Goal: Task Accomplishment & Management: Use online tool/utility

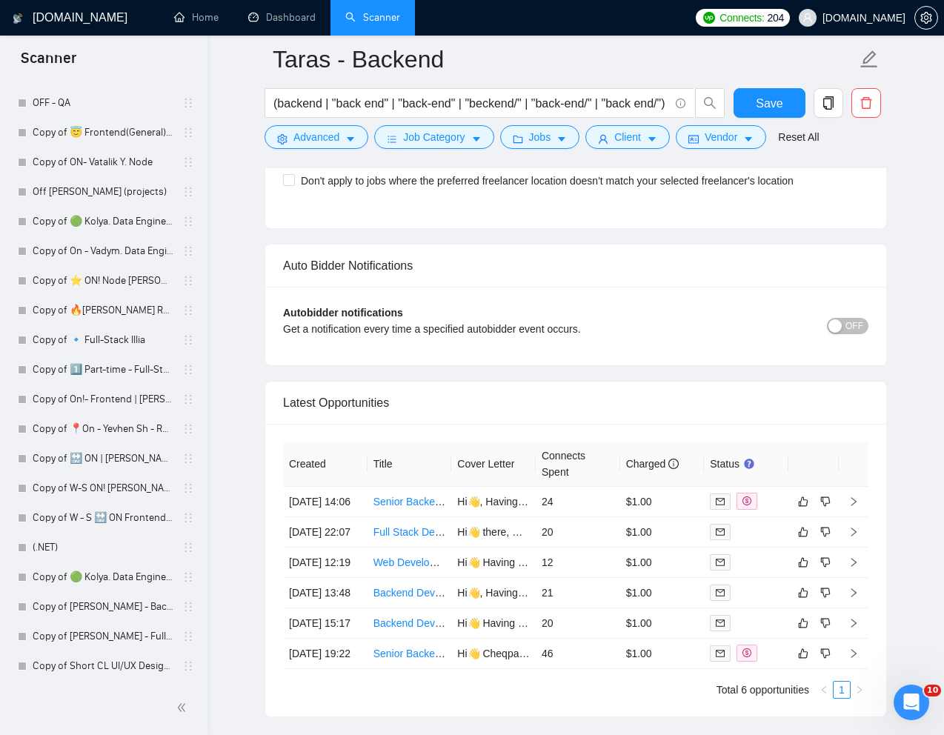
scroll to position [3603, 0]
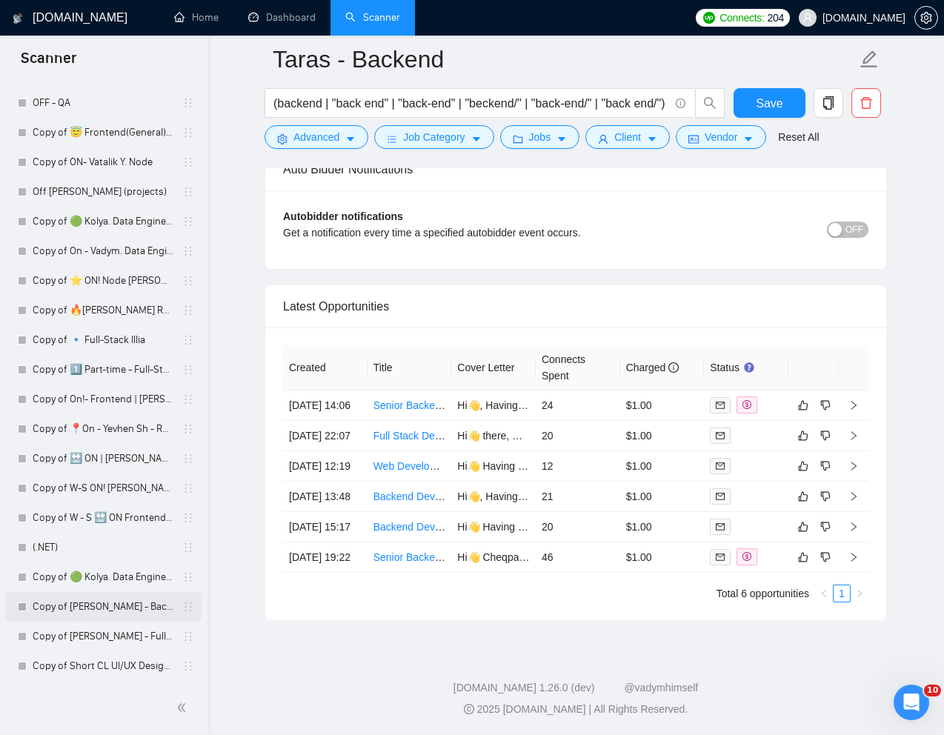
click at [75, 601] on link "Copy of [PERSON_NAME] - Backend" at bounding box center [103, 607] width 141 height 30
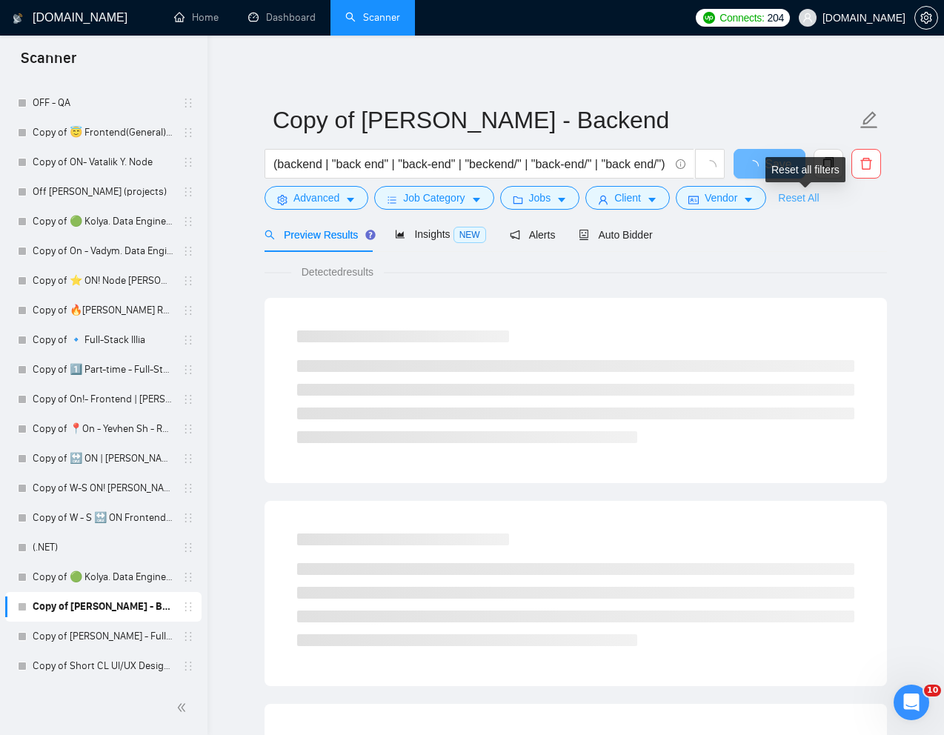
click at [805, 196] on link "Reset All" at bounding box center [798, 198] width 41 height 16
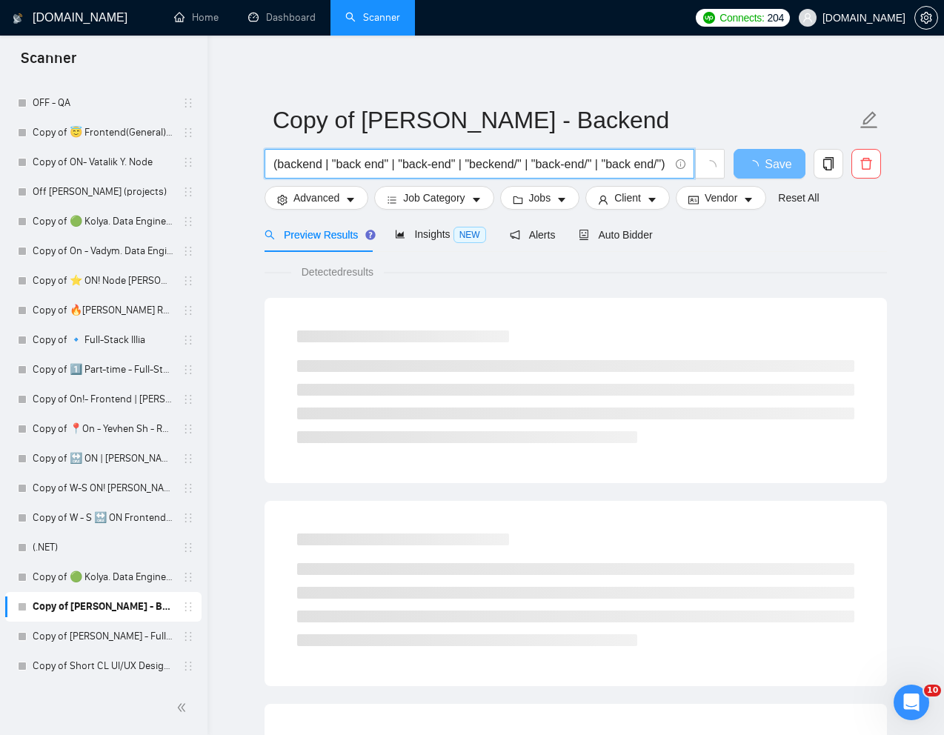
click at [539, 170] on input "(backend | "back end" | "back-end" | "beckend/" | "back-end/" | "back end/") (n…" at bounding box center [471, 164] width 396 height 19
paste input "Backend / Full-Stack Developer (Node.js, Databases, Server"
click at [621, 163] on input "Backend / Full-Stack Developer (Node.js, Databases, Servers)" at bounding box center [471, 164] width 396 height 19
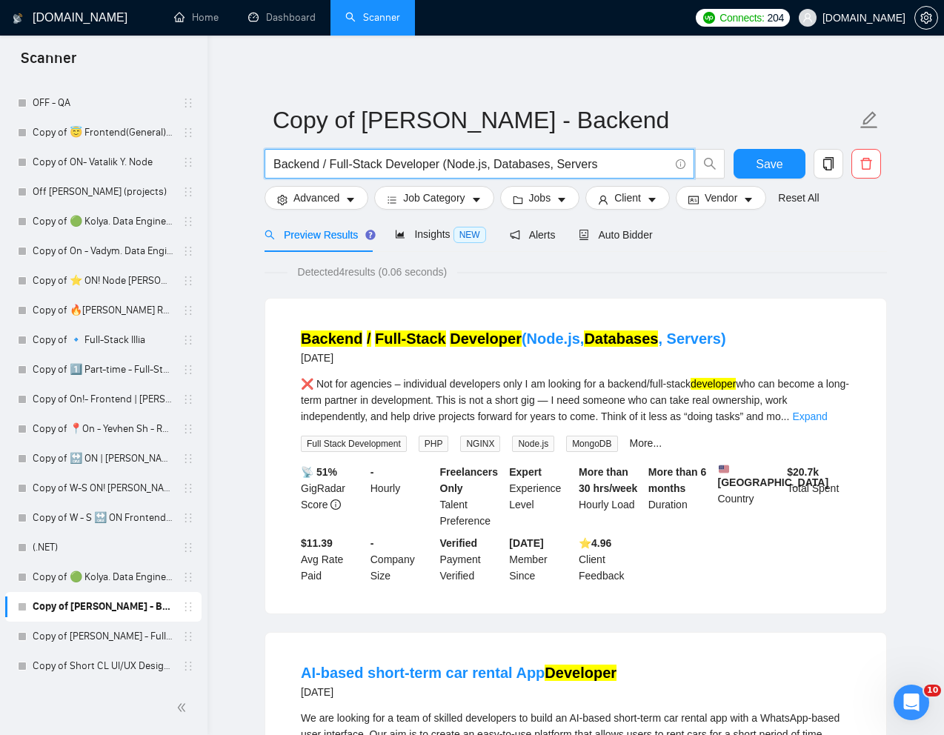
click at [445, 165] on input "Backend / Full-Stack Developer (Node.js, Databases, Servers" at bounding box center [471, 164] width 396 height 19
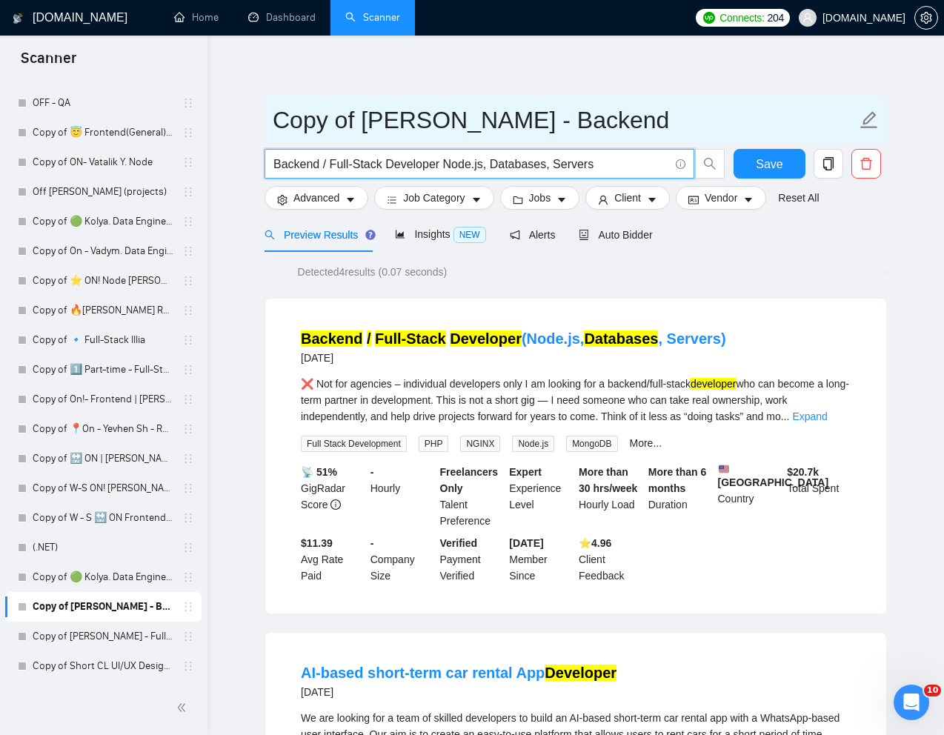
type input "Backend / Full-Stack Developer Node.js, Databases, Servers"
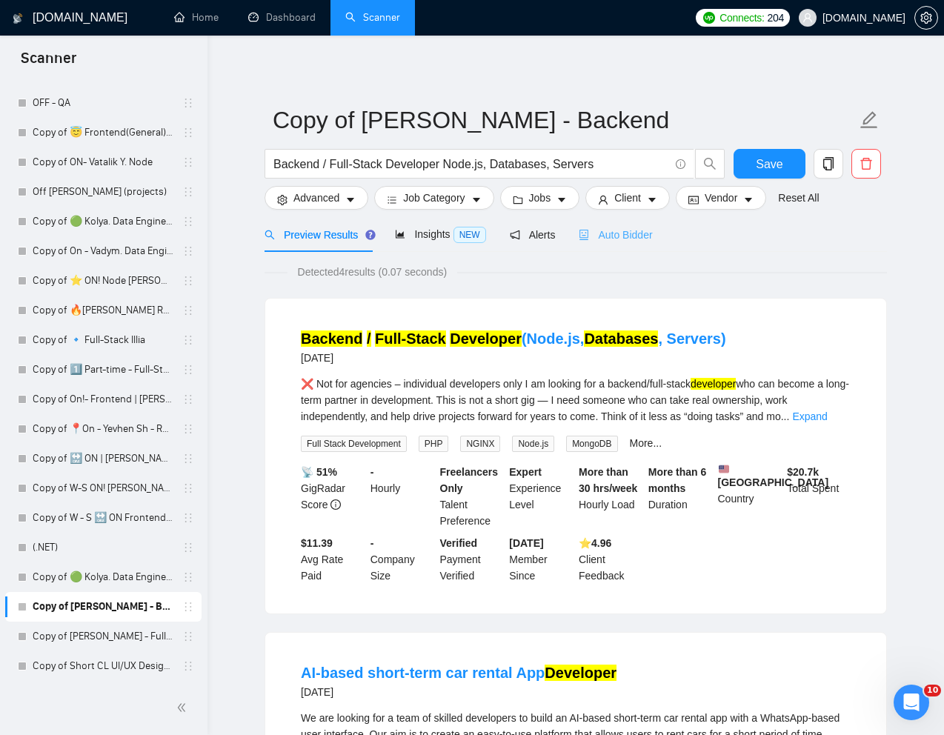
click at [613, 243] on div "Auto Bidder" at bounding box center [615, 234] width 73 height 35
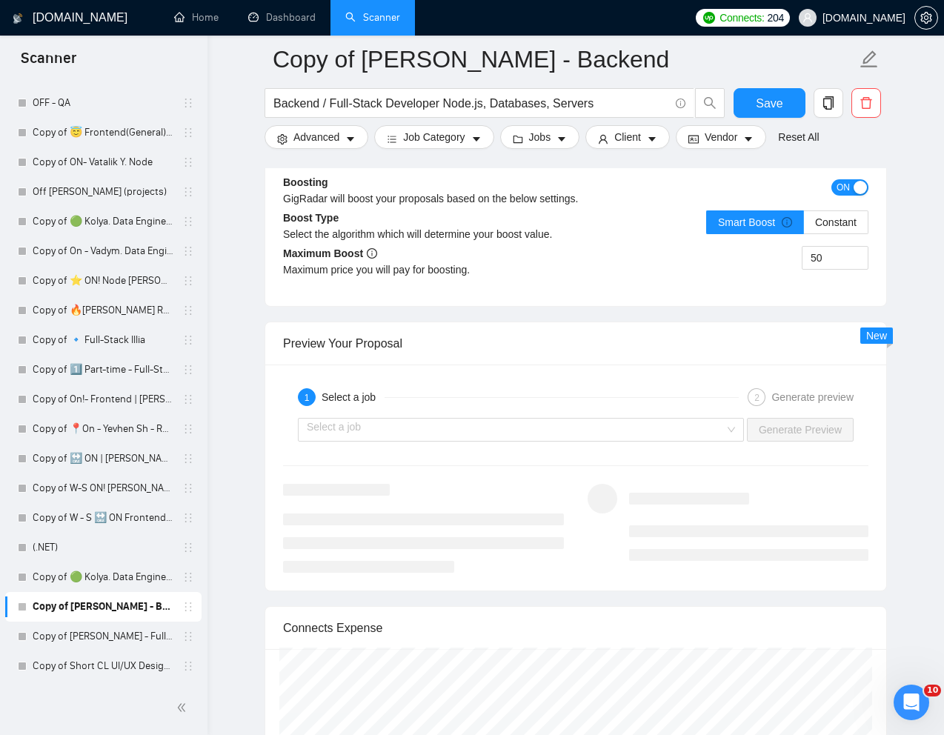
scroll to position [2728, 0]
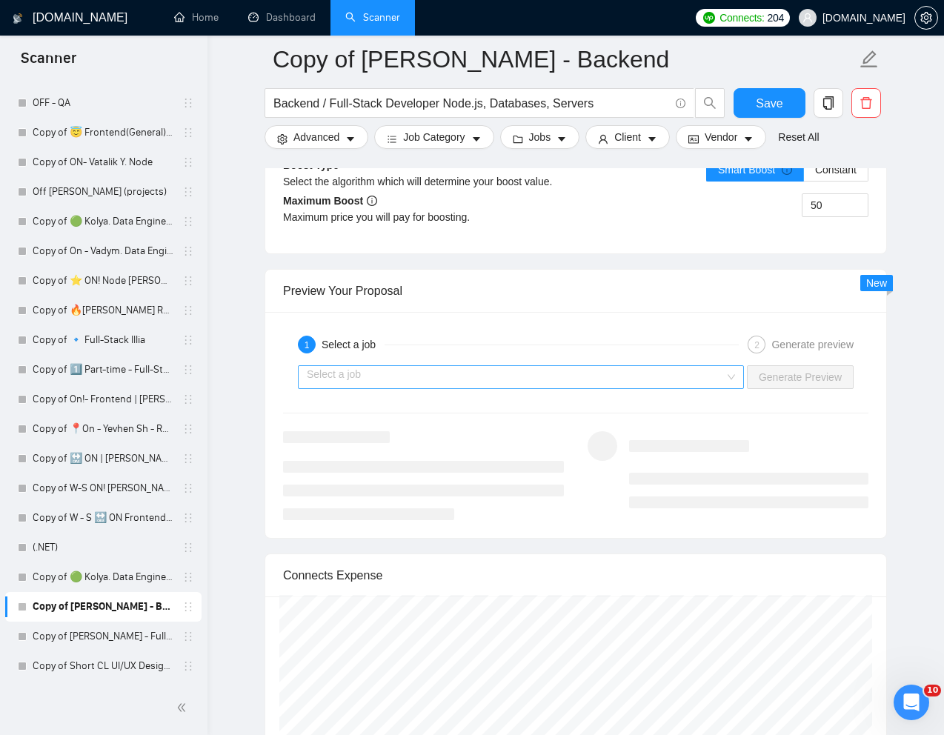
click at [545, 380] on input "search" at bounding box center [516, 377] width 418 height 22
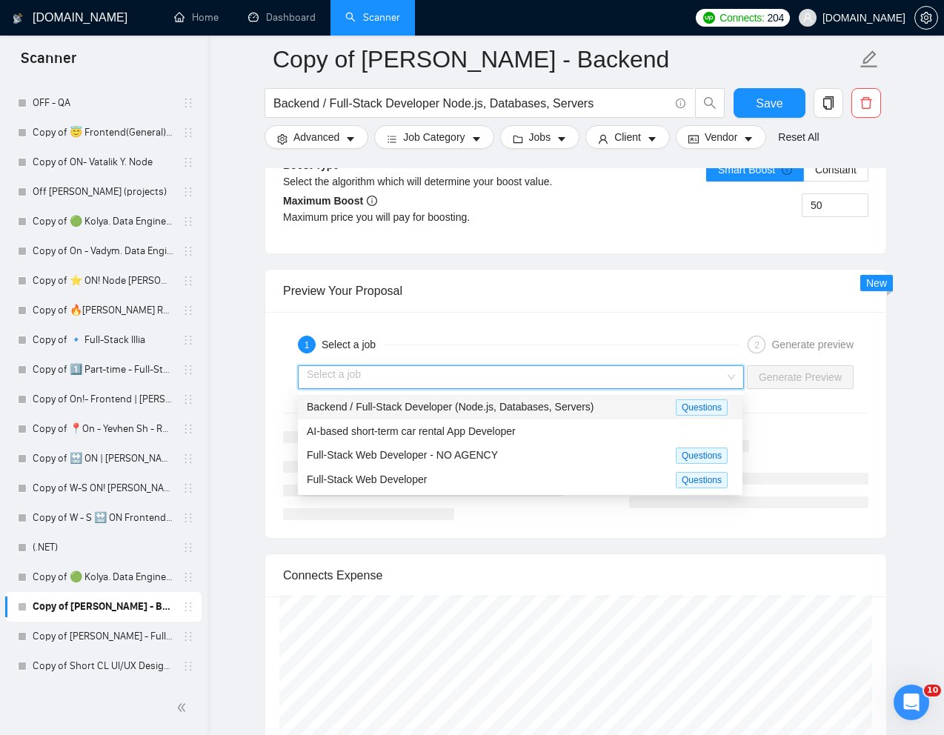
click at [450, 408] on span "Backend / Full-Stack Developer (Node.js, Databases, Servers)" at bounding box center [450, 407] width 287 height 12
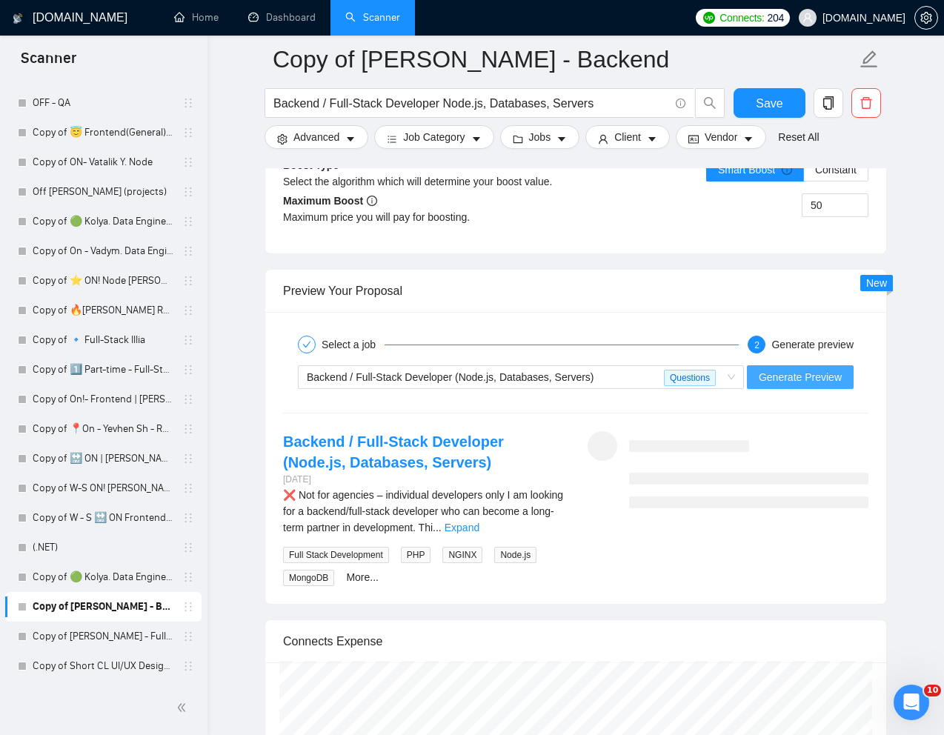
click at [809, 379] on span "Generate Preview" at bounding box center [800, 377] width 83 height 16
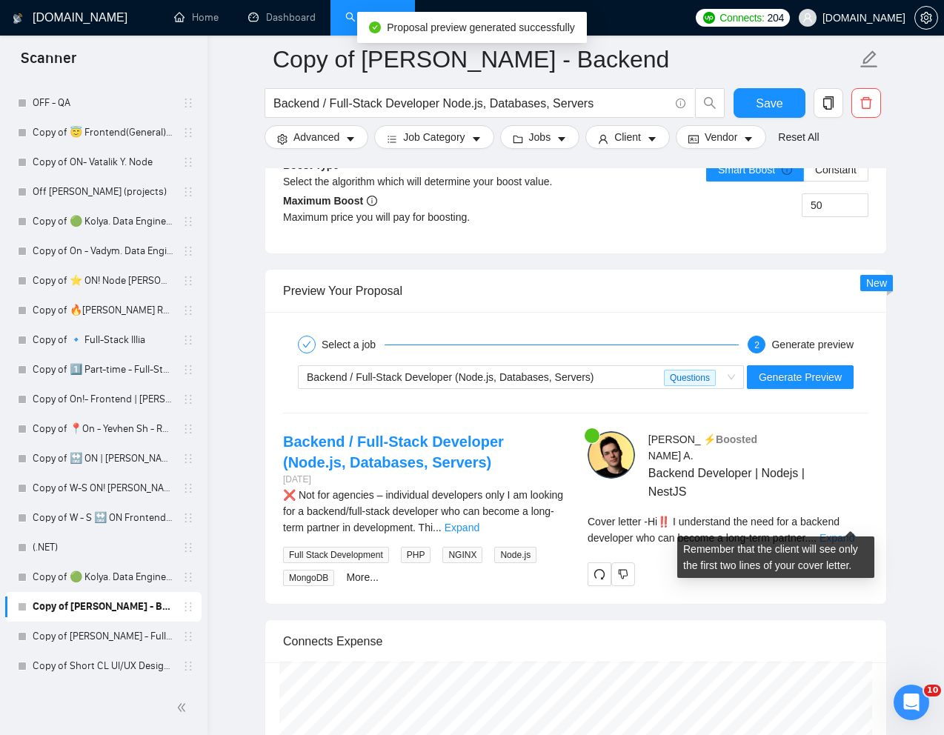
click at [842, 532] on link "Expand" at bounding box center [836, 538] width 35 height 12
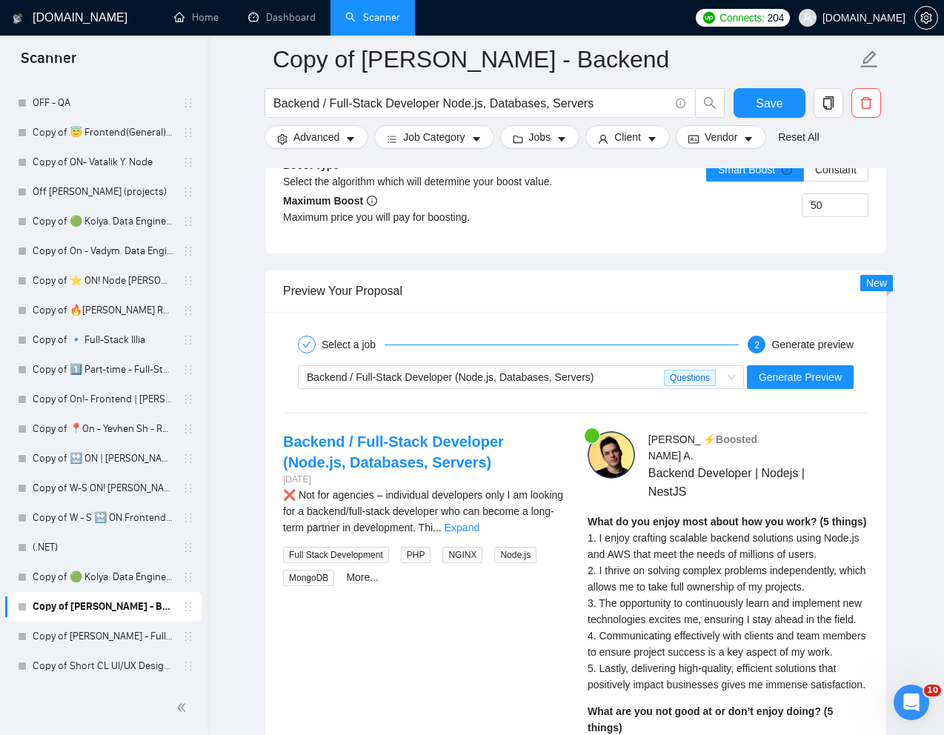
click at [588, 532] on span "1. I enjoy crafting scalable backend solutions using Node.js and AWS that meet …" at bounding box center [727, 611] width 279 height 159
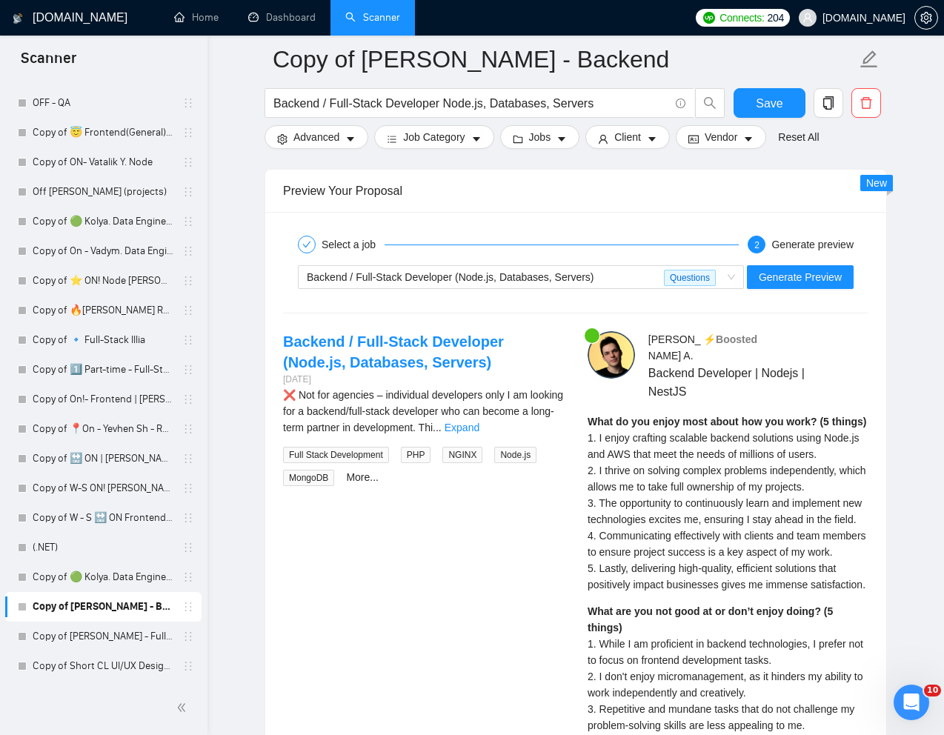
scroll to position [2845, 0]
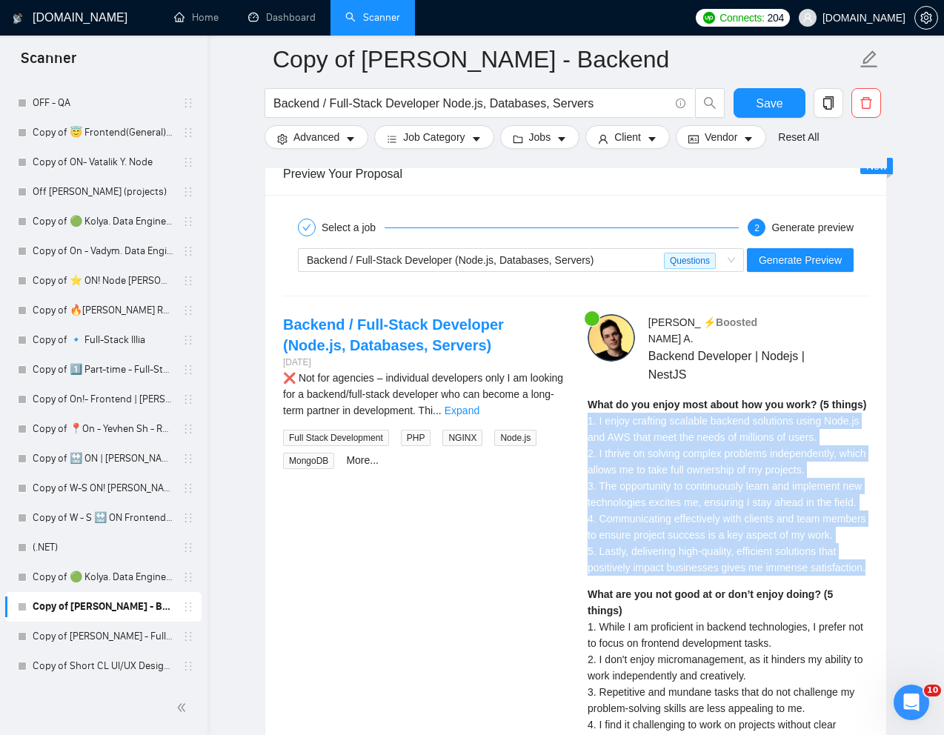
drag, startPoint x: 588, startPoint y: 402, endPoint x: 659, endPoint y: 596, distance: 207.7
click at [659, 576] on div "What do you enjoy most about how you work? (5 things) 1. I enjoy crafting scala…" at bounding box center [728, 485] width 281 height 179
copy span "1. I enjoy crafting scalable backend solutions using Node.js and AWS that meet …"
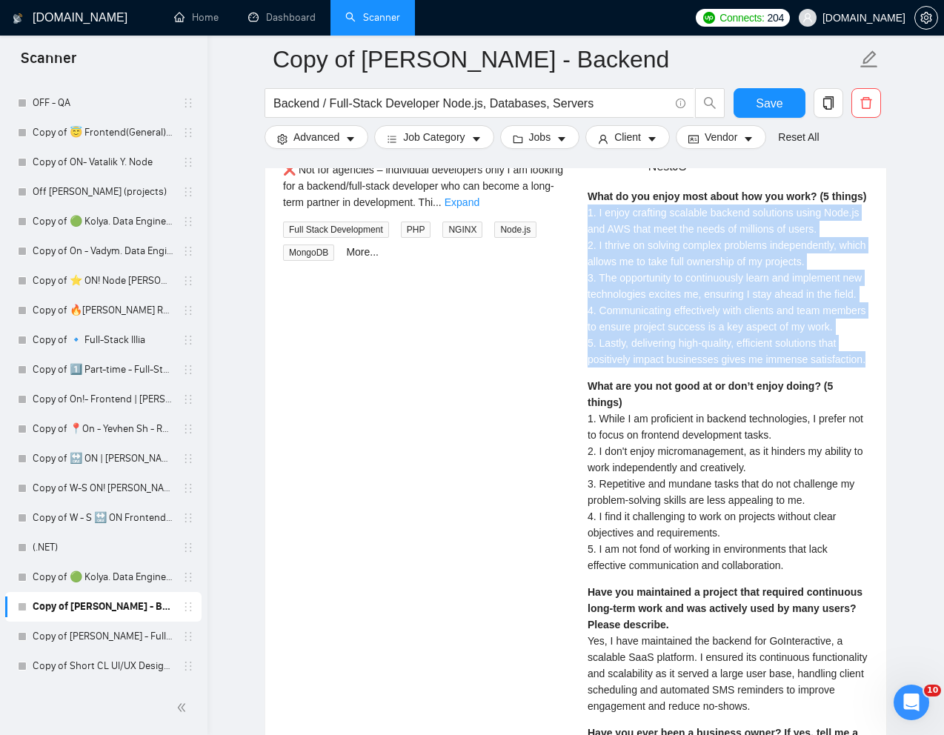
scroll to position [3054, 0]
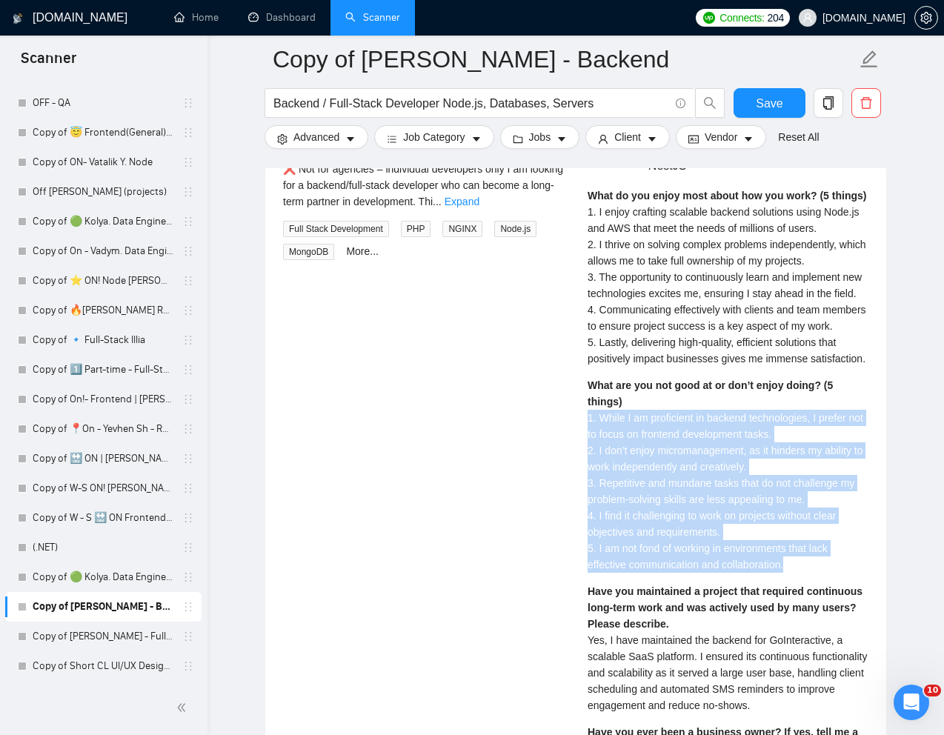
drag, startPoint x: 586, startPoint y: 453, endPoint x: 816, endPoint y: 602, distance: 273.7
click at [816, 602] on div "[PERSON_NAME] ⚡️Boosted Backend Developer | Nodejs | NestJS What do you enjoy m…" at bounding box center [728, 678] width 305 height 1147
copy span "1. While I am proficient in backend technologies, I prefer not to focus on fron…"
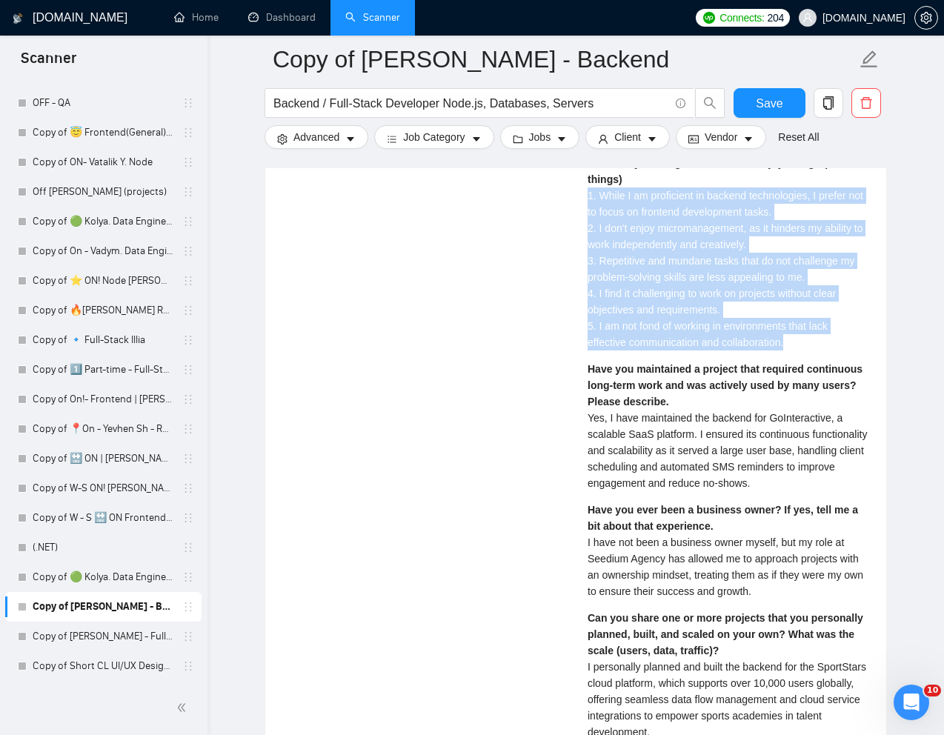
scroll to position [3278, 0]
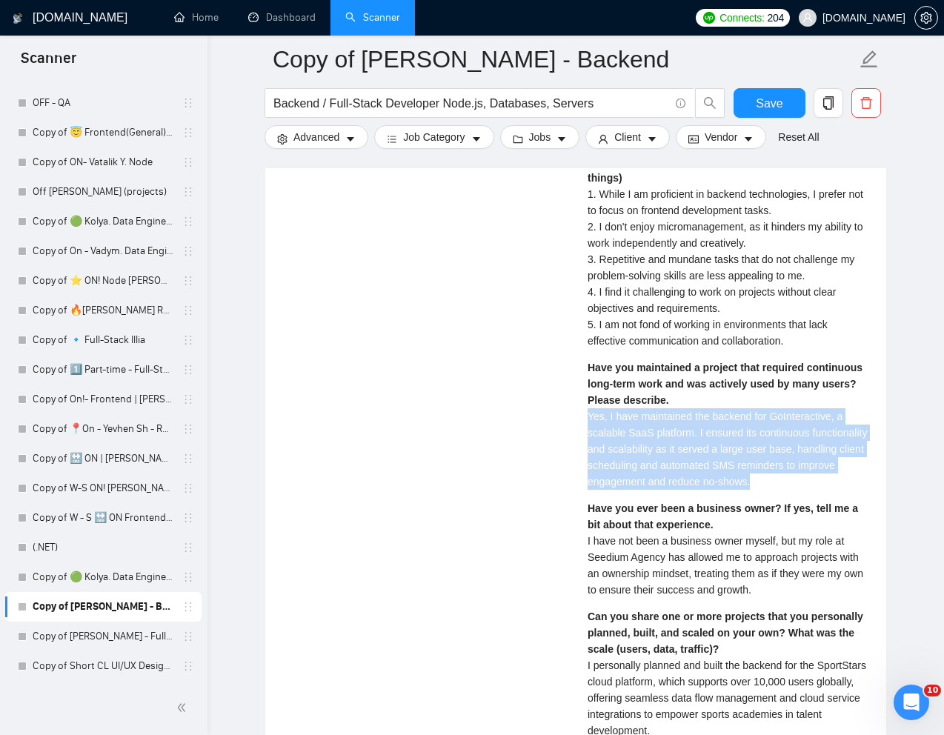
drag, startPoint x: 588, startPoint y: 451, endPoint x: 813, endPoint y: 507, distance: 232.0
click at [813, 490] on div "Have you maintained a project that required continuous long-term work and was a…" at bounding box center [728, 424] width 281 height 130
copy span "Yes, I have maintained the backend for GoInteractive, a scalable SaaS platform.…"
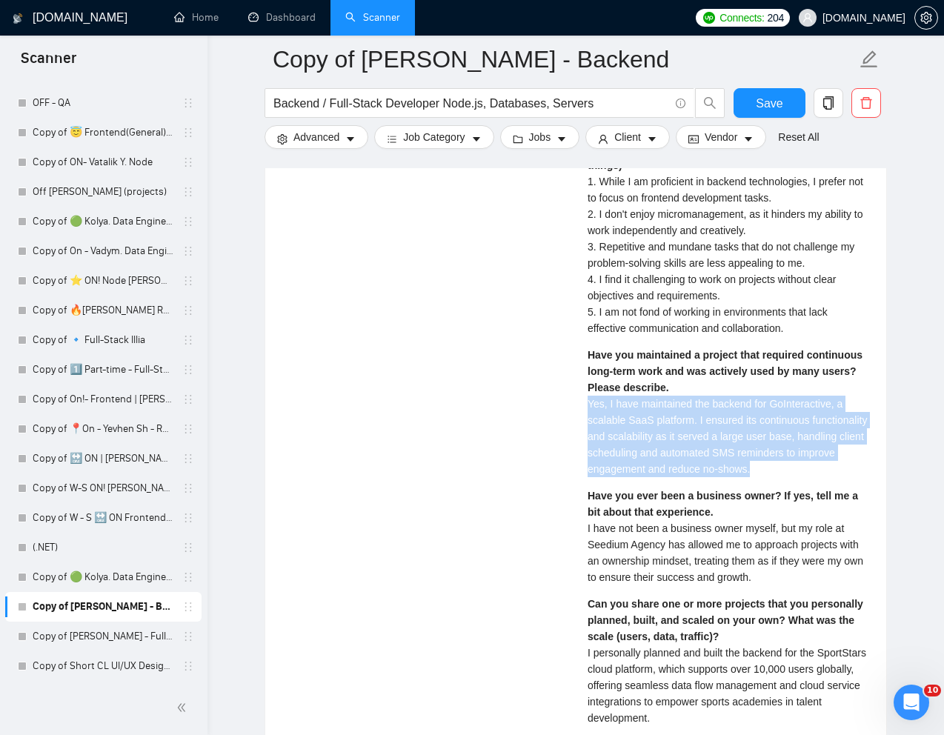
scroll to position [3301, 0]
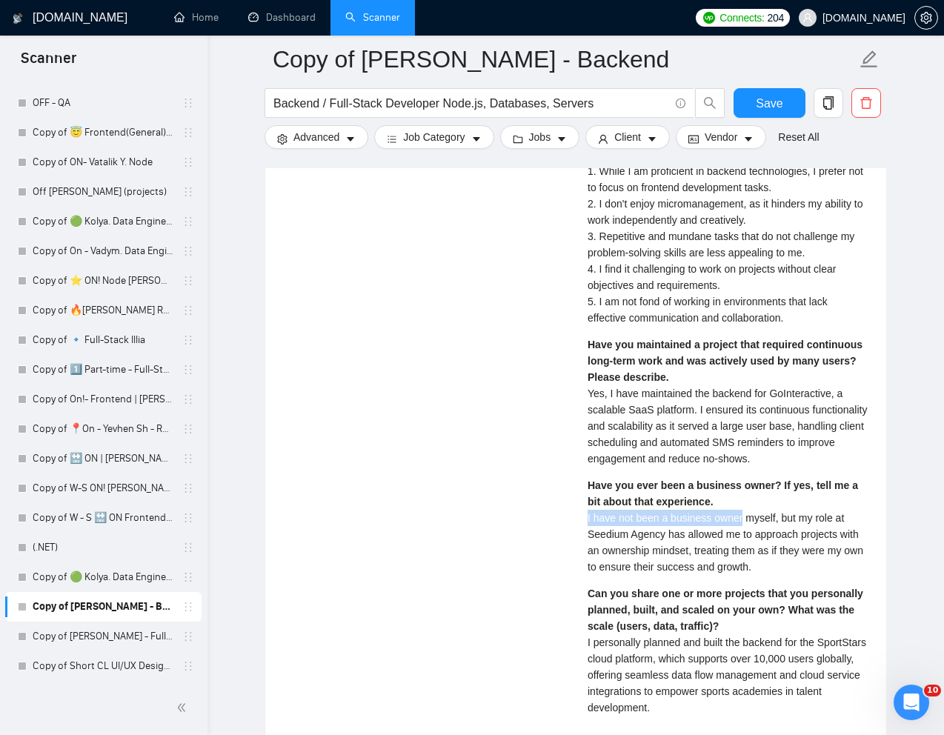
drag, startPoint x: 581, startPoint y: 550, endPoint x: 745, endPoint y: 554, distance: 164.5
click at [745, 554] on div "[PERSON_NAME] ⚡️Boosted Backend Developer | Nodejs | NestJS What do you enjoy m…" at bounding box center [728, 431] width 305 height 1147
copy span "I have not been a business owner"
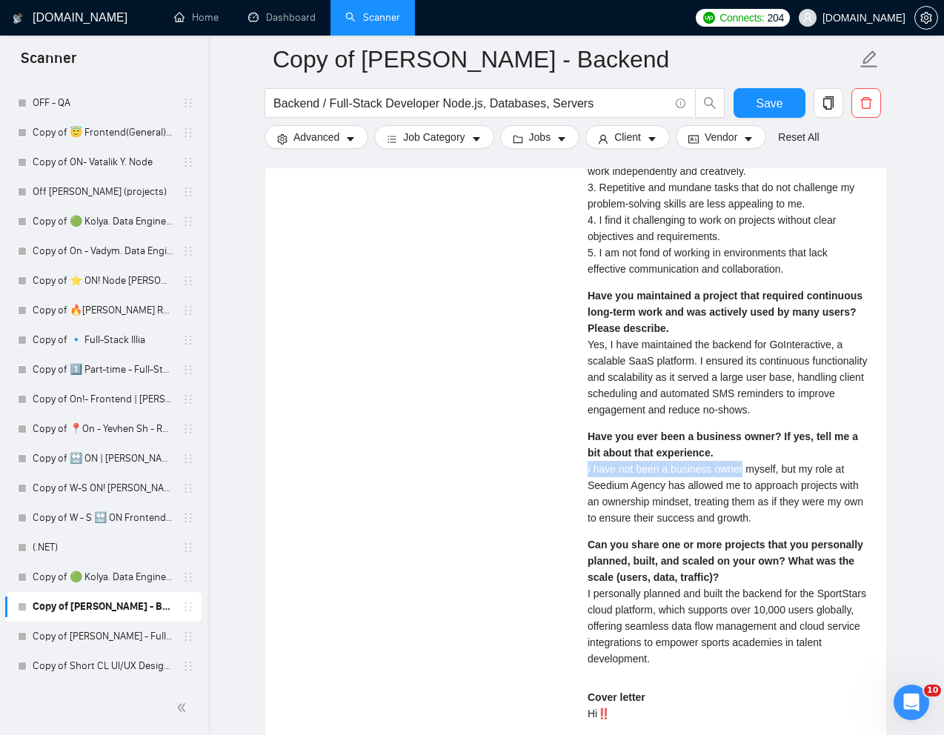
scroll to position [3353, 0]
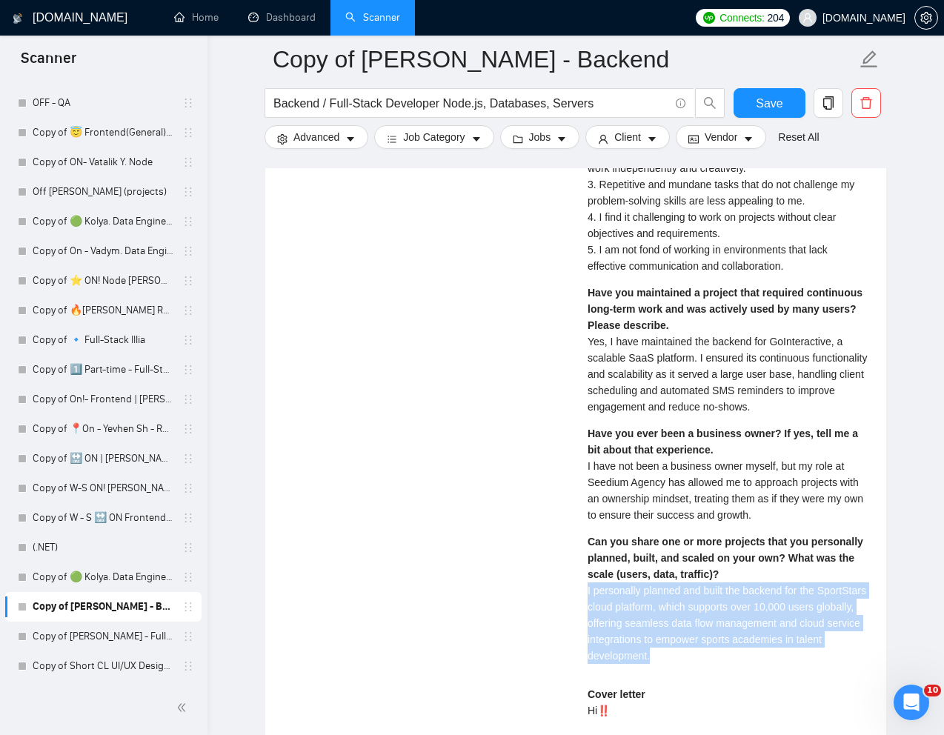
drag, startPoint x: 585, startPoint y: 624, endPoint x: 756, endPoint y: 685, distance: 181.9
click at [756, 685] on div "[PERSON_NAME] ⚡️Boosted Backend Developer | Nodejs | NestJS What do you enjoy m…" at bounding box center [728, 380] width 305 height 1147
copy span "I personally planned and built the backend for the SportStars cloud platform, w…"
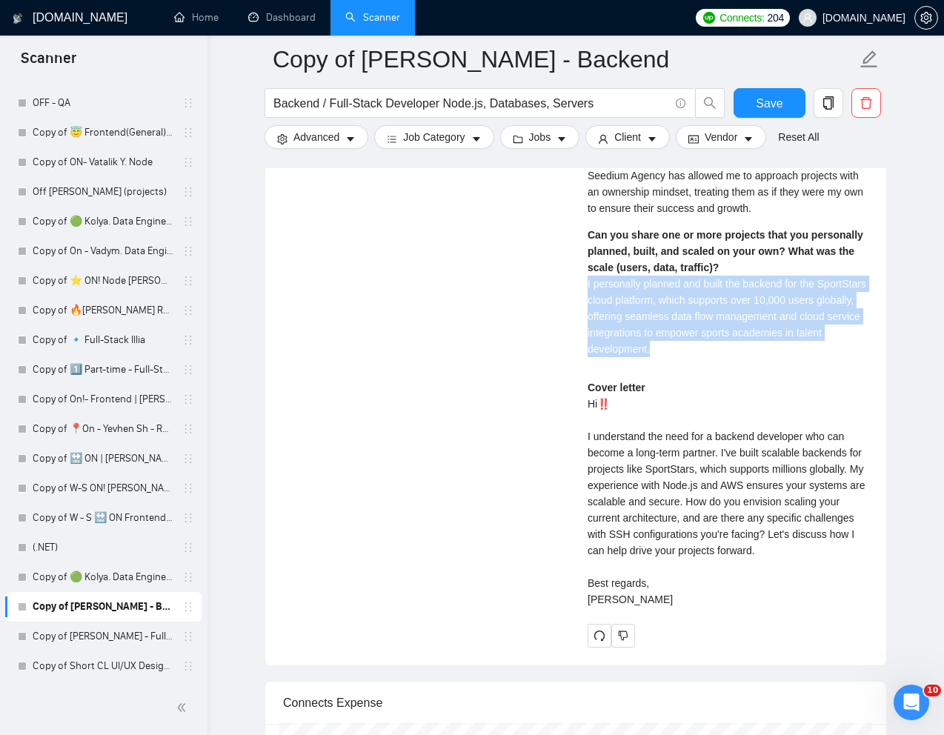
scroll to position [3660, 0]
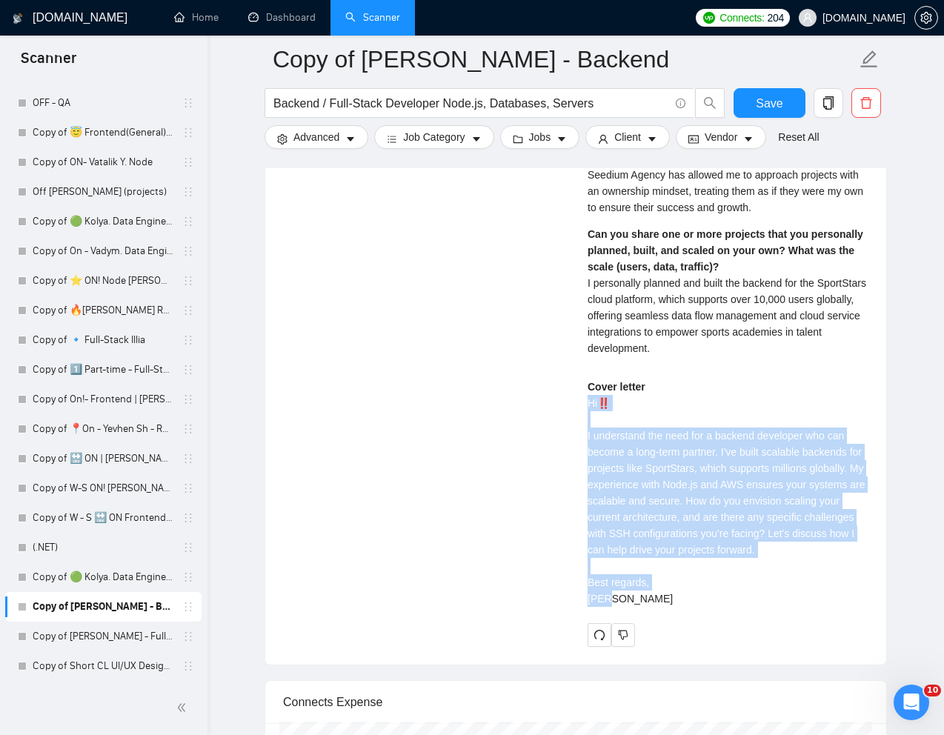
drag, startPoint x: 588, startPoint y: 432, endPoint x: 630, endPoint y: 647, distance: 219.0
click at [630, 607] on div "Cover letter Hi‼️ I understand the need for a backend developer who can become …" at bounding box center [728, 493] width 281 height 228
copy div "Hi‼️ I understand the need for a backend developer who can become a long-term p…"
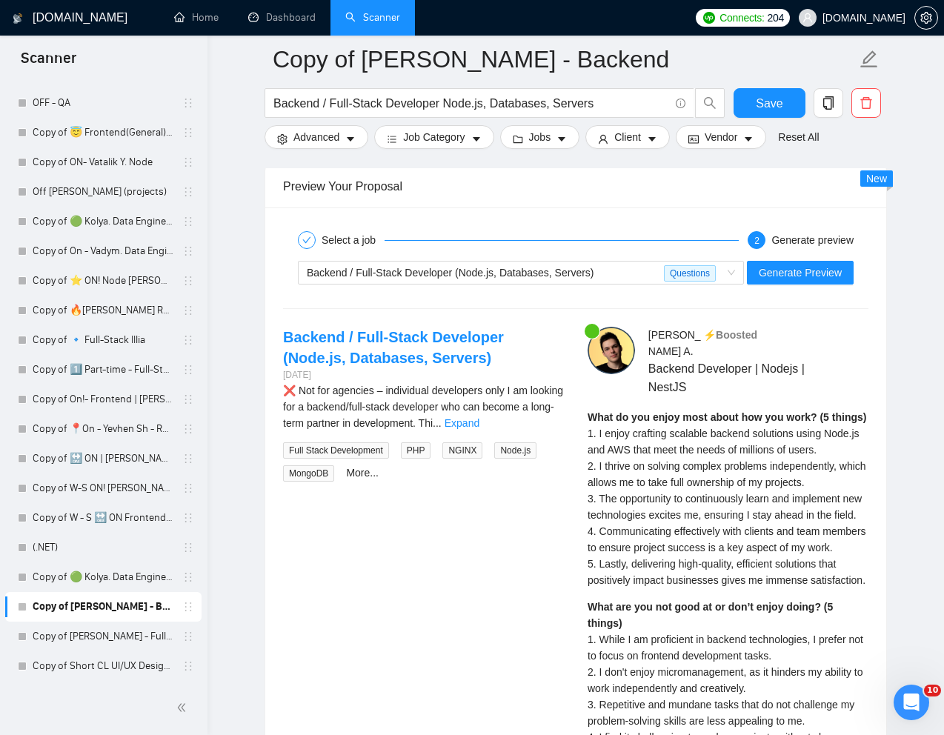
scroll to position [2817, 0]
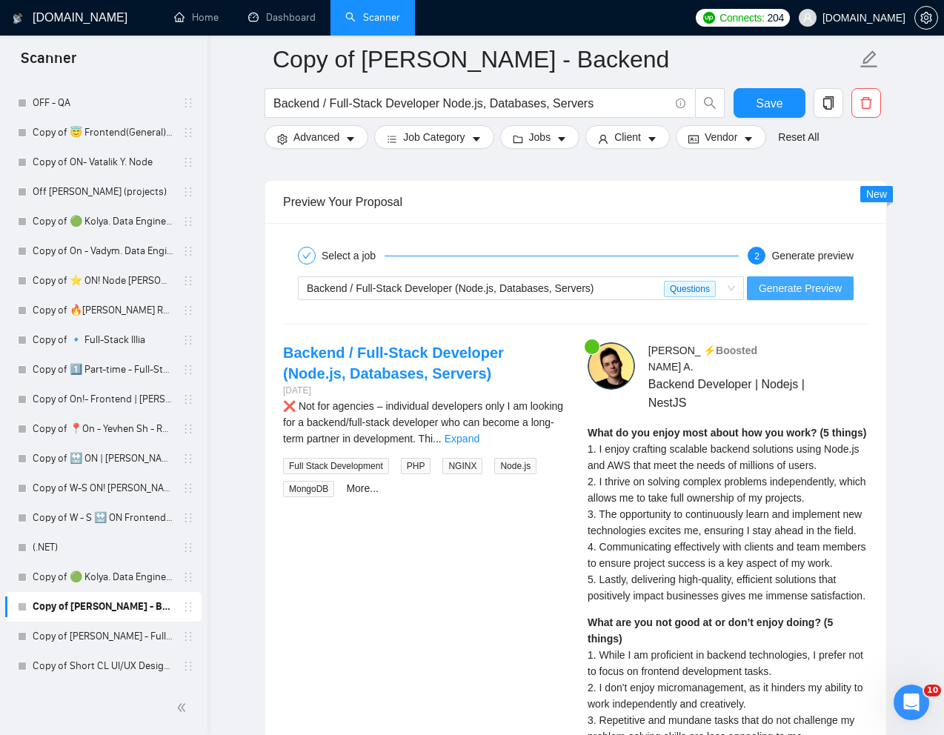
click at [791, 290] on span "Generate Preview" at bounding box center [800, 288] width 83 height 16
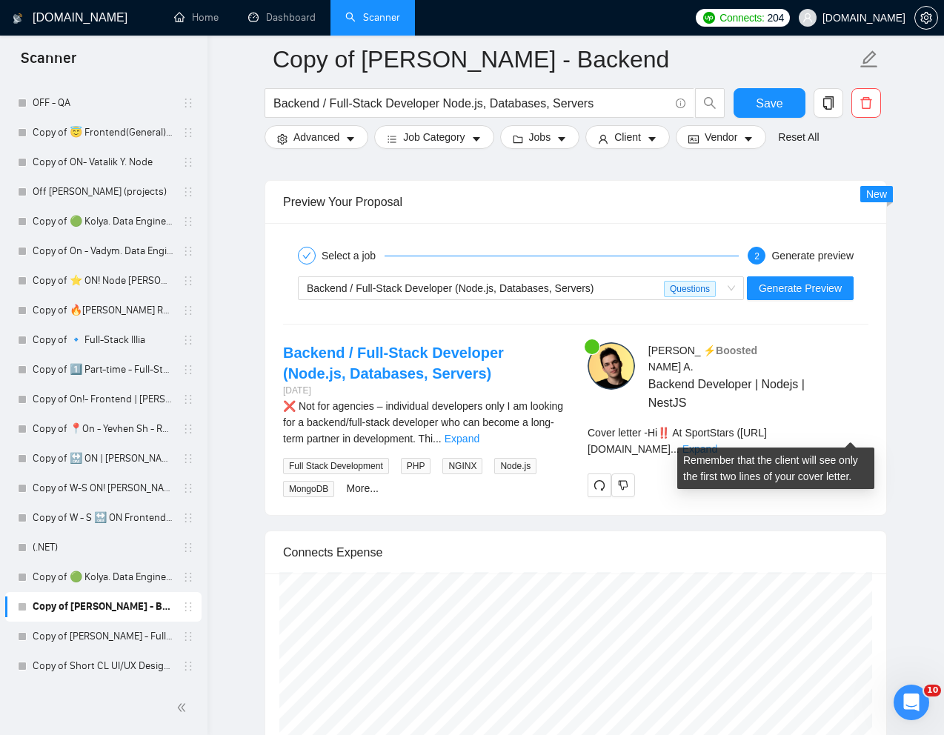
click at [717, 443] on link "Expand" at bounding box center [699, 449] width 35 height 12
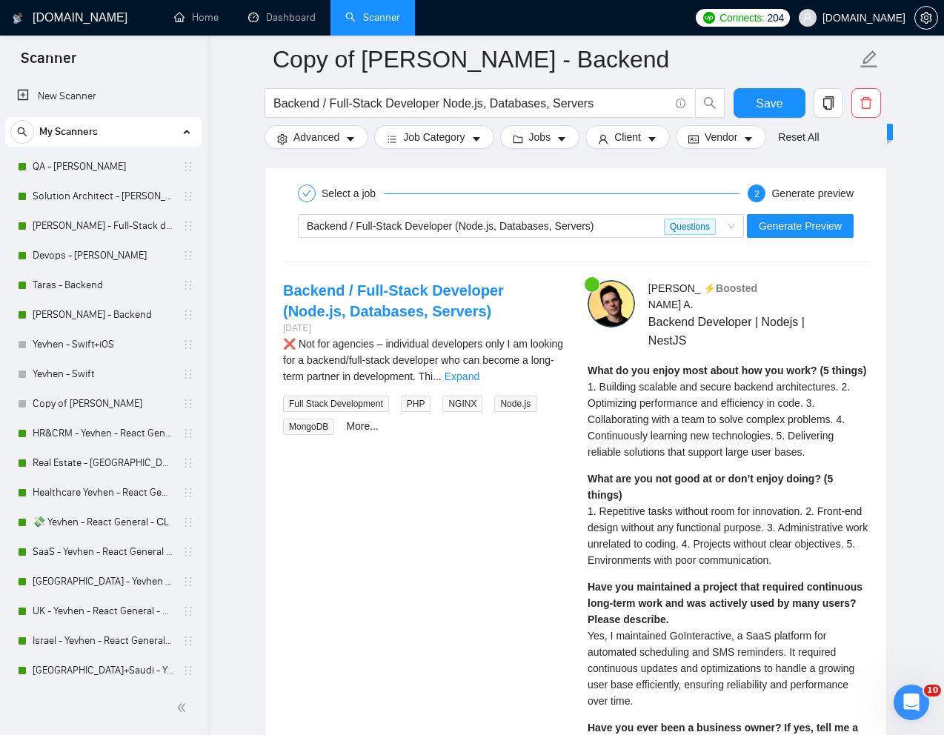
scroll to position [2889, 0]
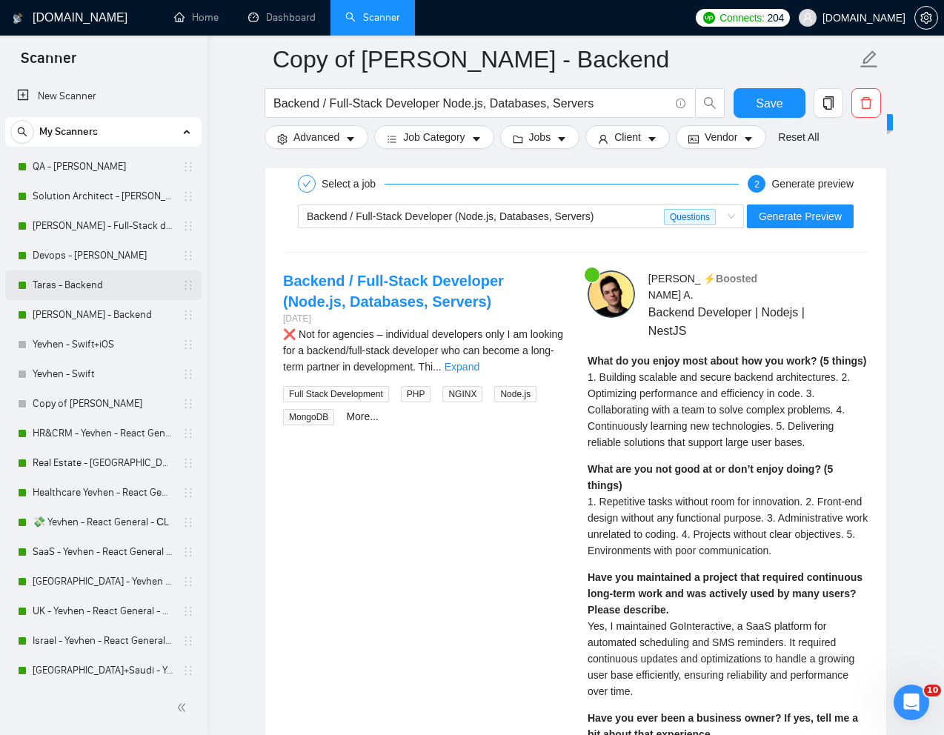
click at [121, 282] on link "Taras - Backend" at bounding box center [103, 285] width 141 height 30
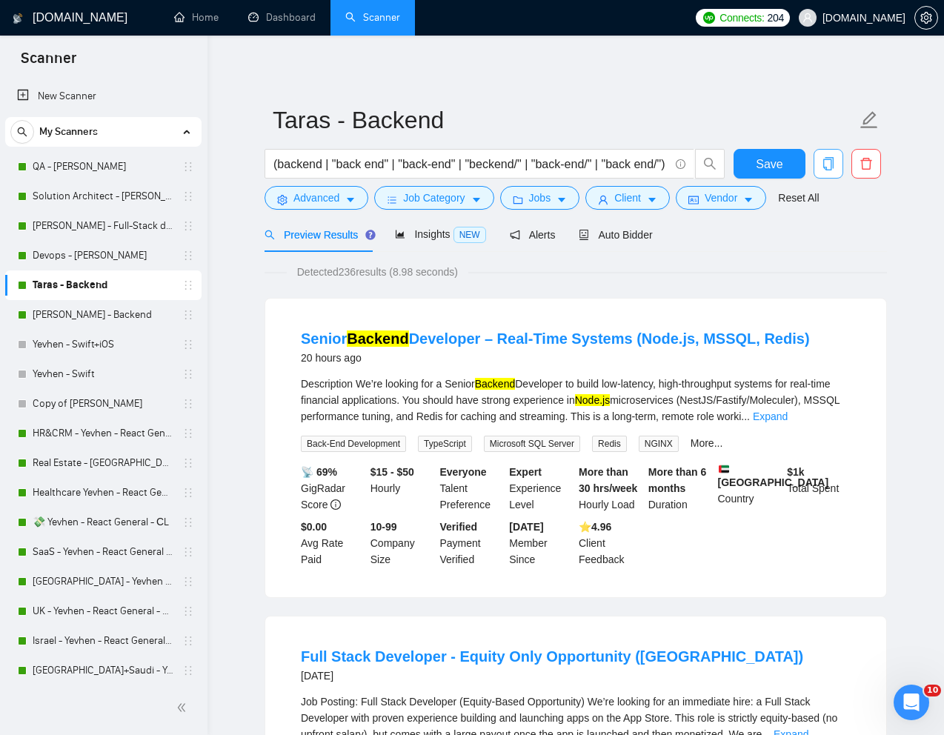
click at [825, 167] on icon "copy" at bounding box center [828, 163] width 13 height 13
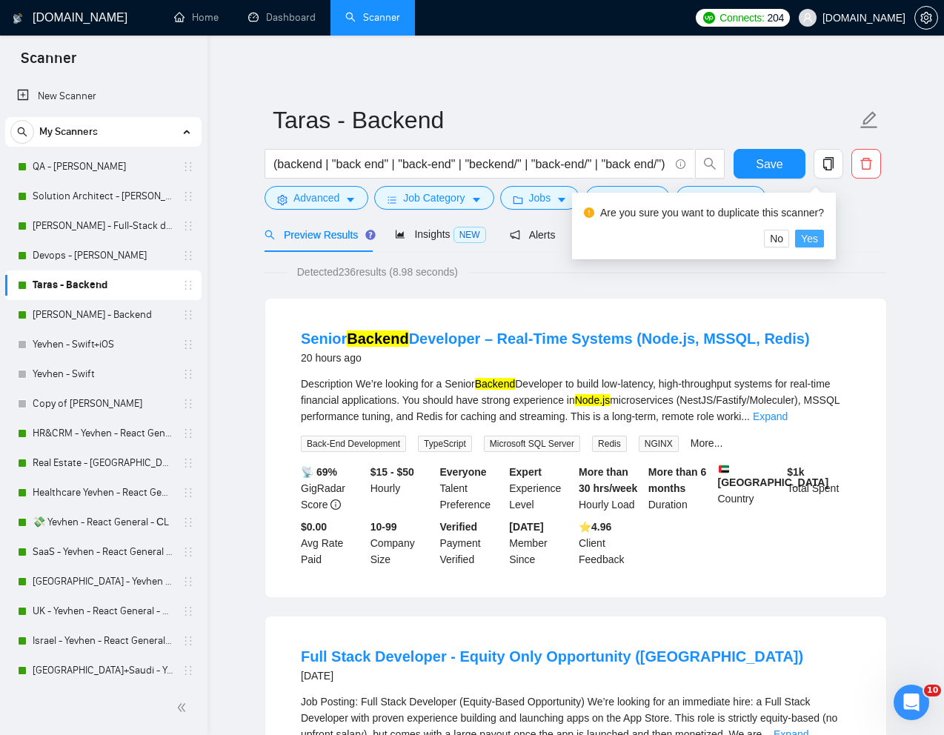
click at [816, 238] on span "Yes" at bounding box center [809, 238] width 17 height 16
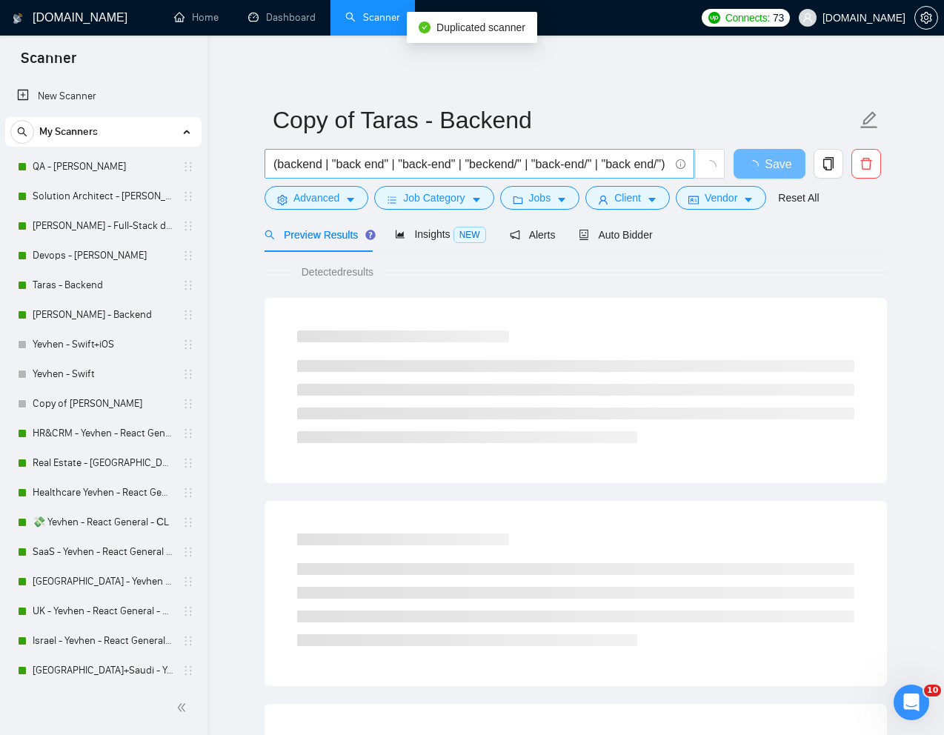
click at [477, 169] on input "(backend | "back end" | "back-end" | "beckend/" | "back-end/" | "back end/") (n…" at bounding box center [471, 164] width 396 height 19
paste input "Backend / Full-Stack Developer (Node.js, Databases, Server"
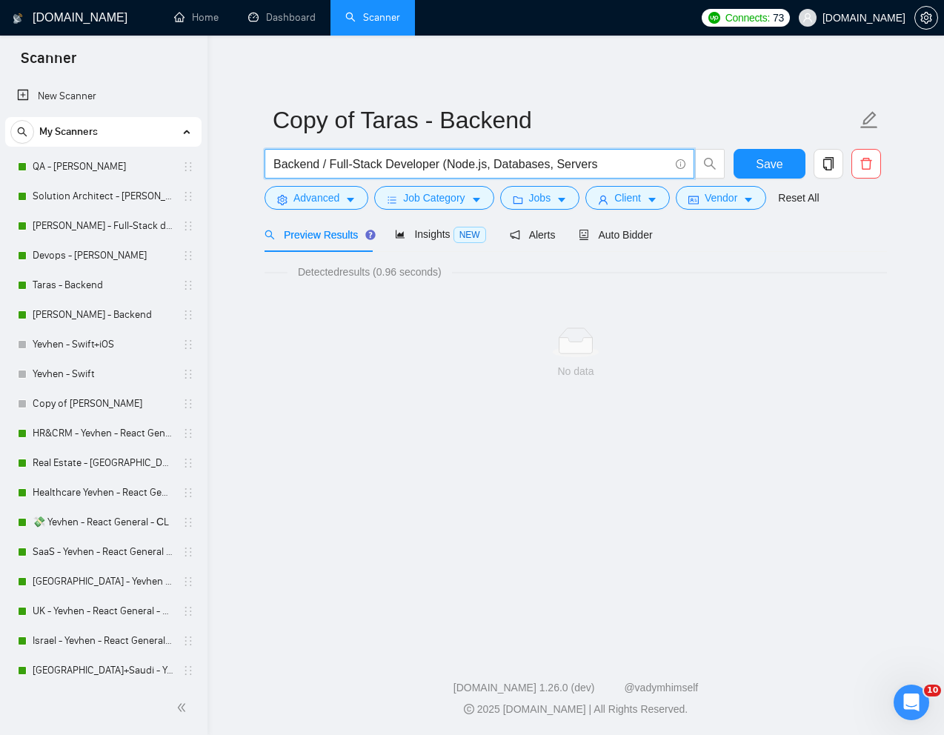
click at [450, 164] on input "Backend / Full-Stack Developer (Node.js, Databases, Servers" at bounding box center [471, 164] width 396 height 19
type input "Backend / Full-Stack Developer Node.js, Databases, Servers"
click at [803, 202] on link "Reset All" at bounding box center [798, 198] width 41 height 16
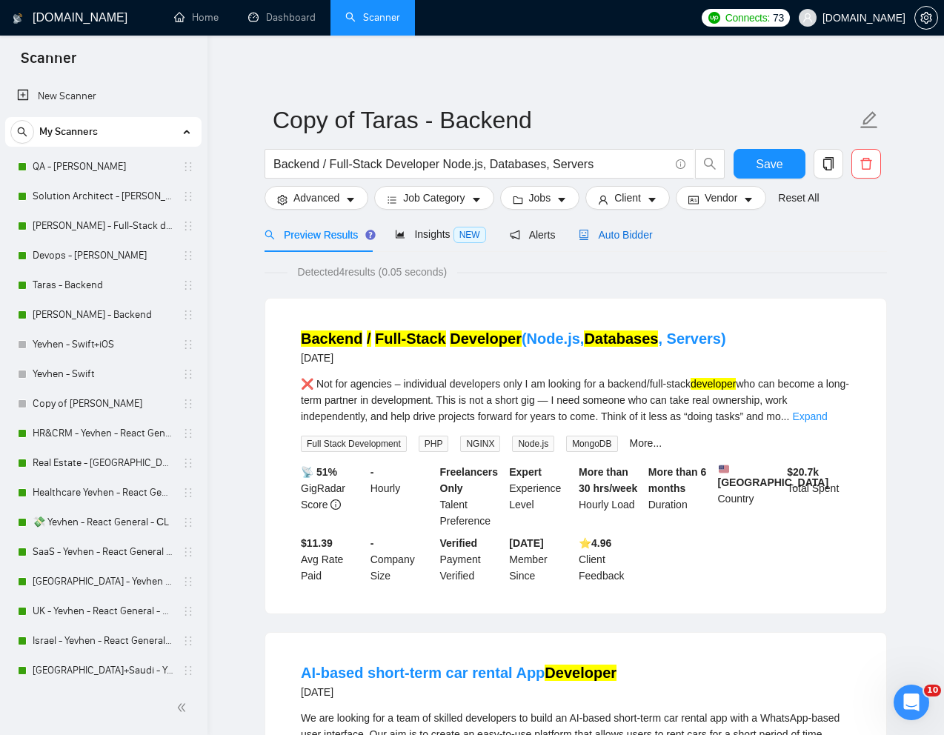
click at [615, 232] on span "Auto Bidder" at bounding box center [615, 235] width 73 height 12
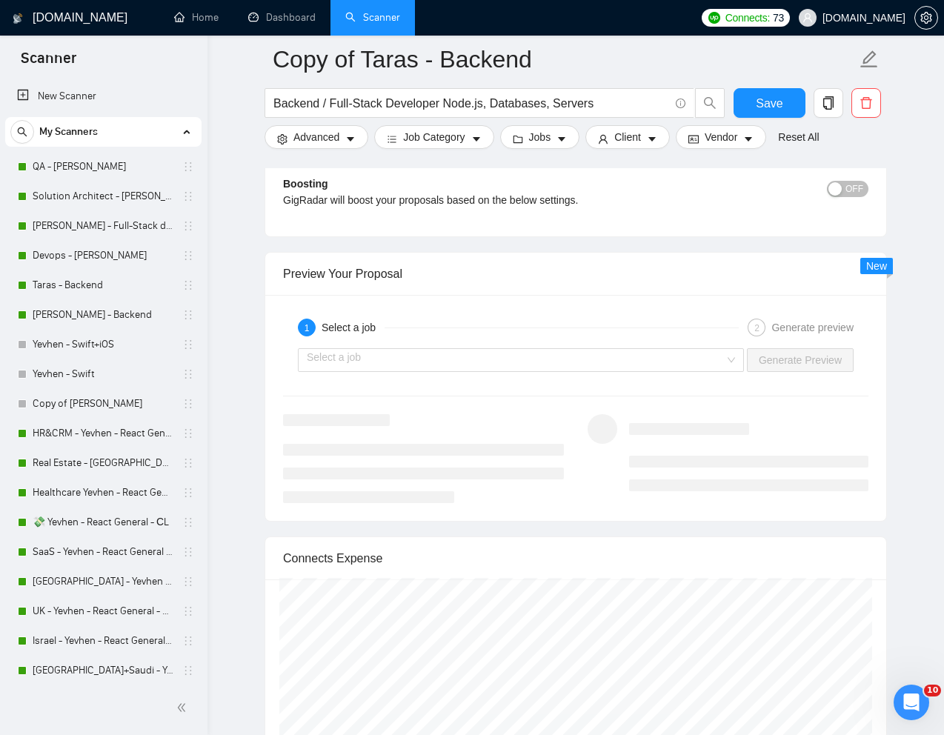
scroll to position [2680, 0]
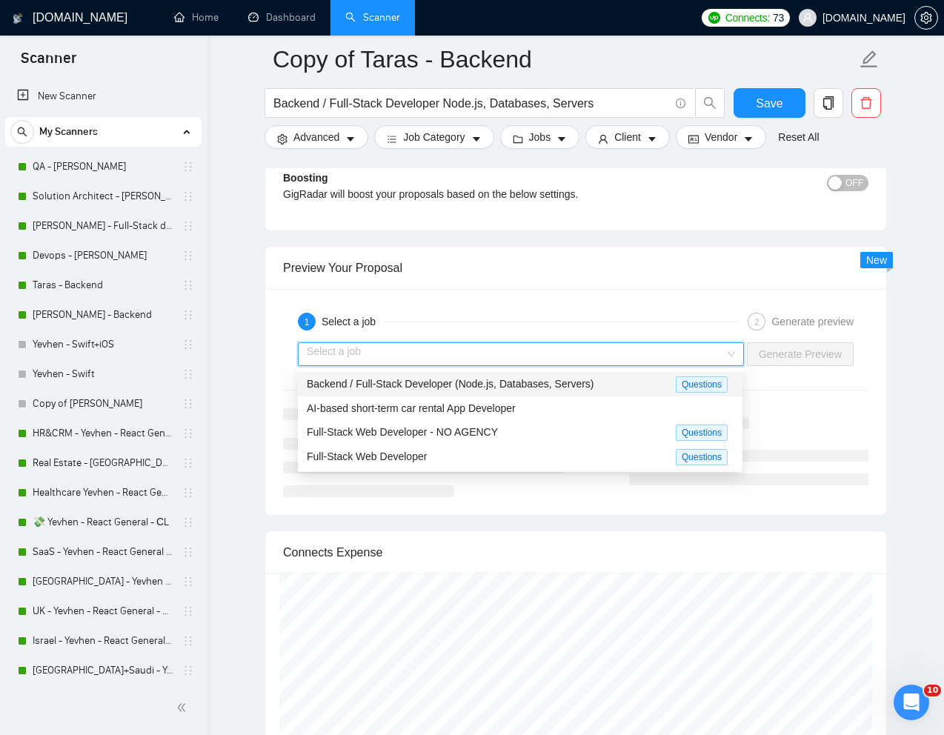
click at [603, 363] on input "search" at bounding box center [516, 354] width 418 height 22
click at [522, 382] on span "Backend / Full-Stack Developer (Node.js, Databases, Servers)" at bounding box center [450, 384] width 287 height 12
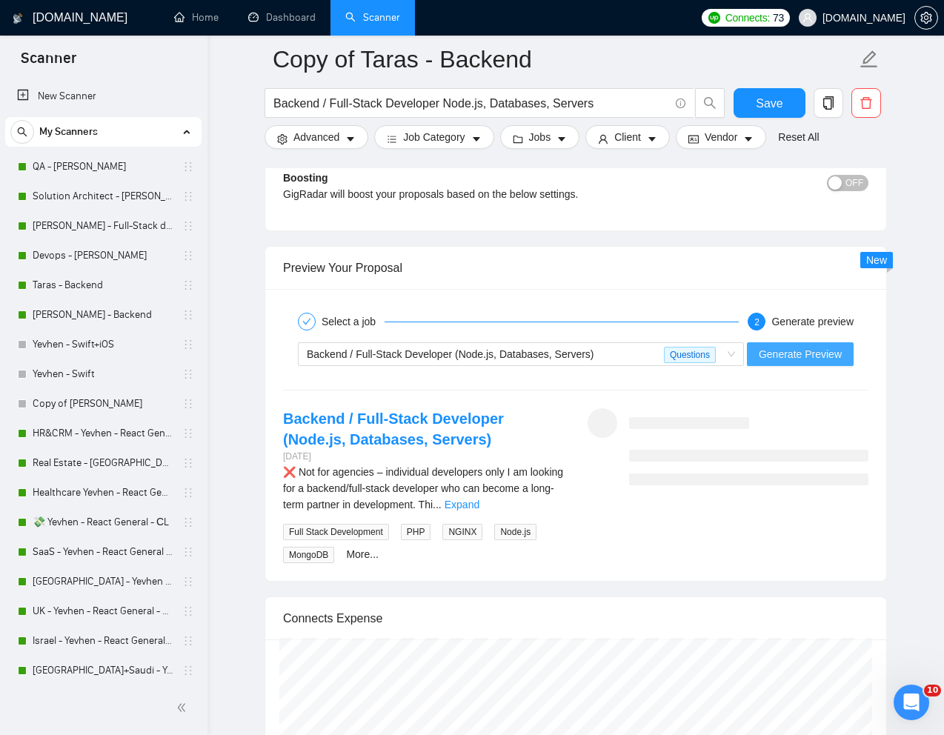
click at [779, 350] on span "Generate Preview" at bounding box center [800, 354] width 83 height 16
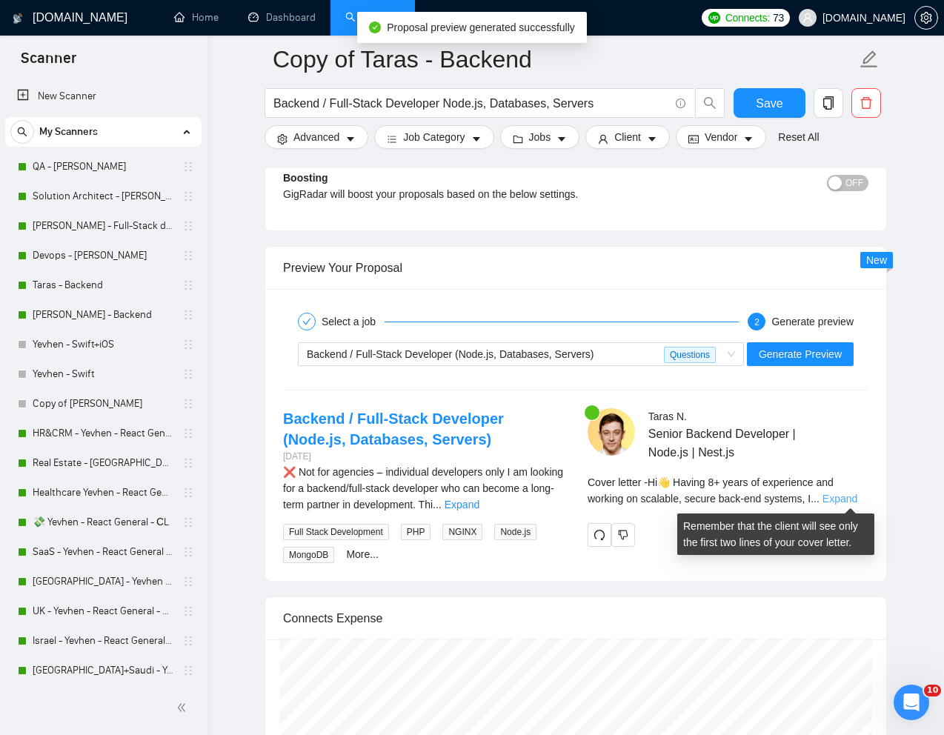
click at [855, 499] on link "Expand" at bounding box center [839, 499] width 35 height 12
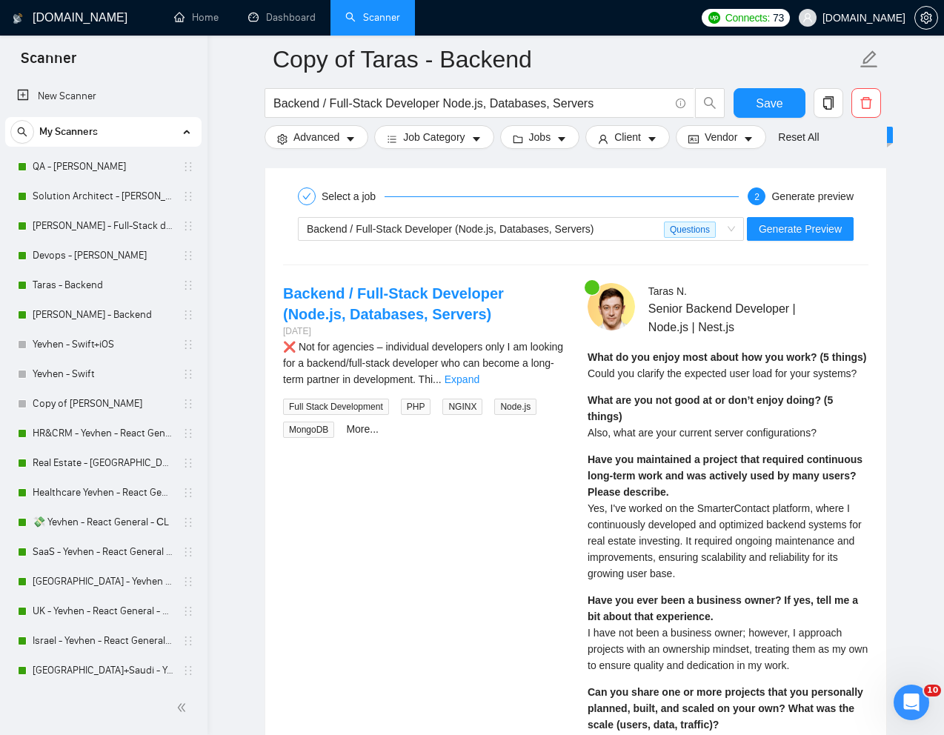
scroll to position [2796, 0]
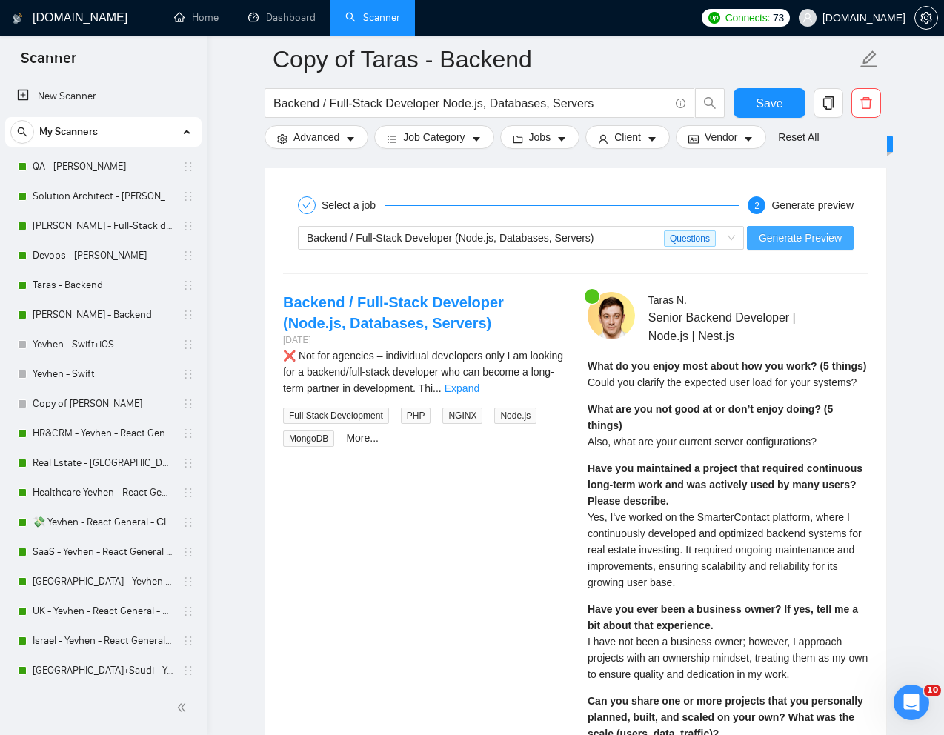
click at [788, 248] on button "Generate Preview" at bounding box center [800, 238] width 107 height 24
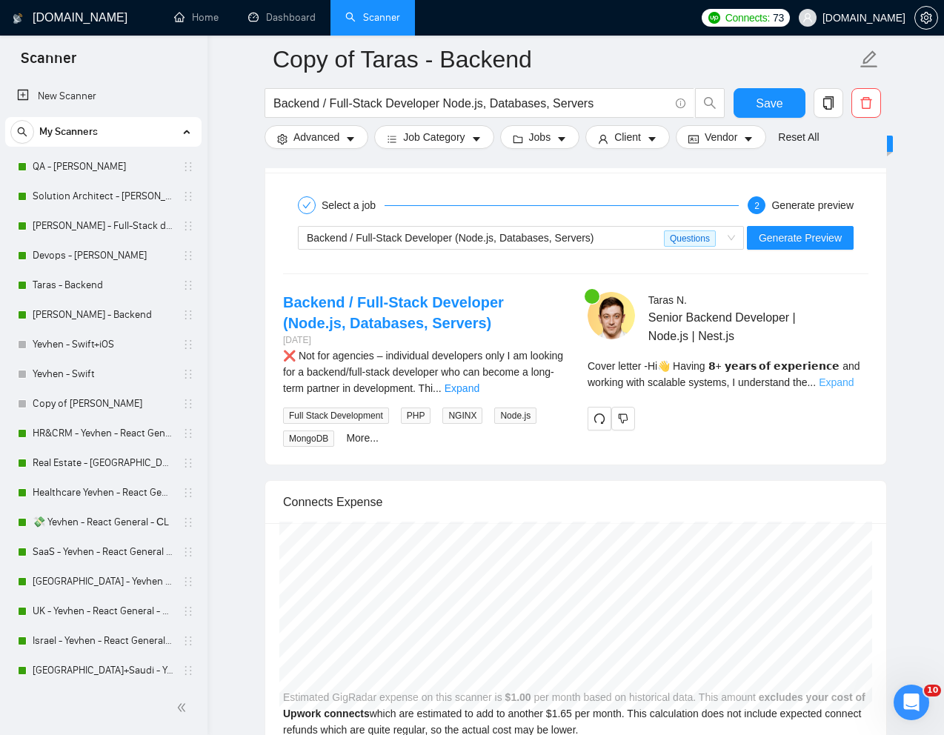
click at [847, 382] on link "Expand" at bounding box center [836, 382] width 35 height 12
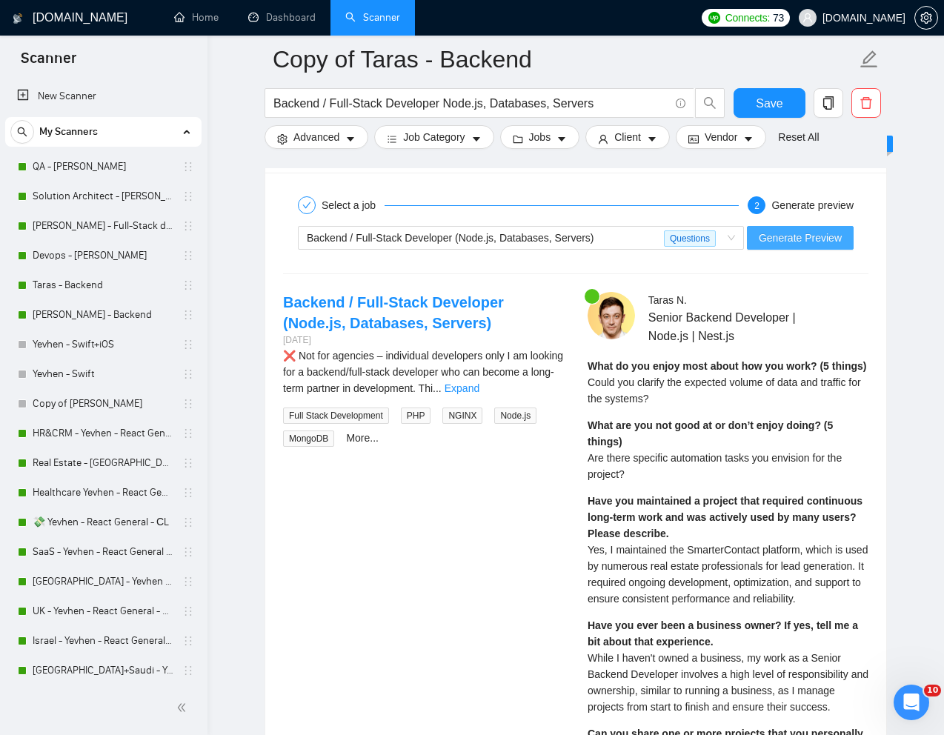
click at [808, 236] on span "Generate Preview" at bounding box center [800, 238] width 83 height 16
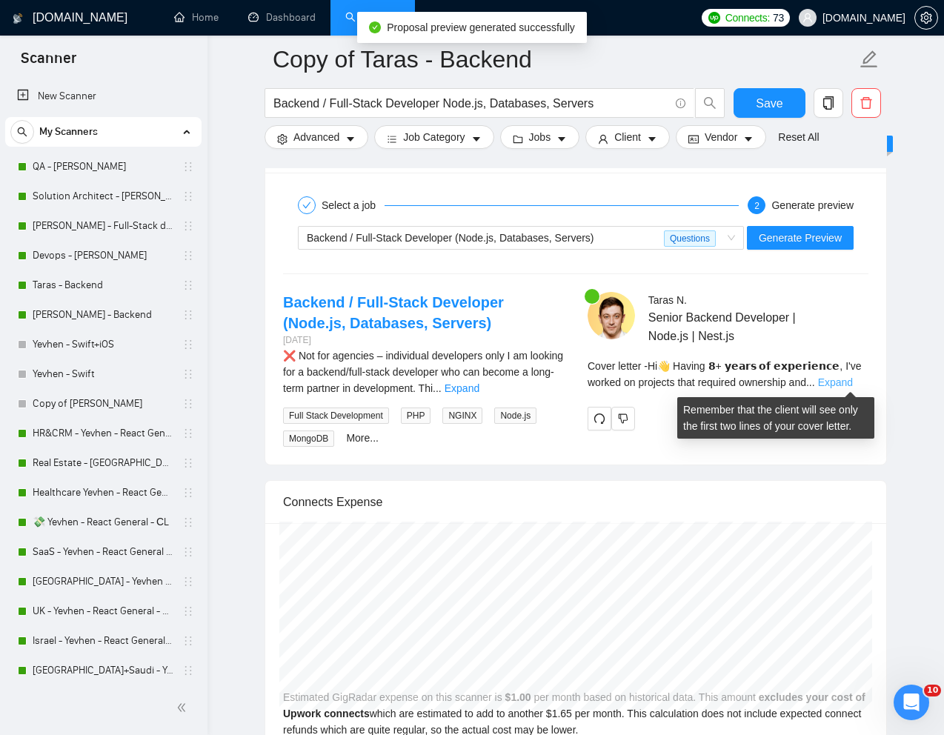
click at [848, 385] on link "Expand" at bounding box center [835, 382] width 35 height 12
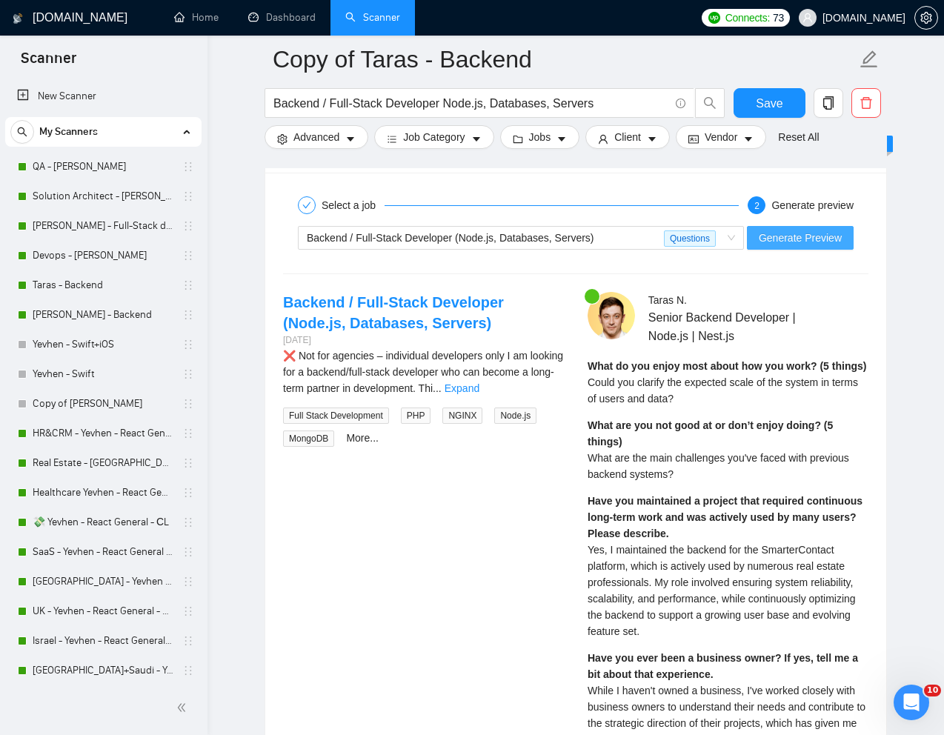
click at [815, 230] on span "Generate Preview" at bounding box center [800, 238] width 83 height 16
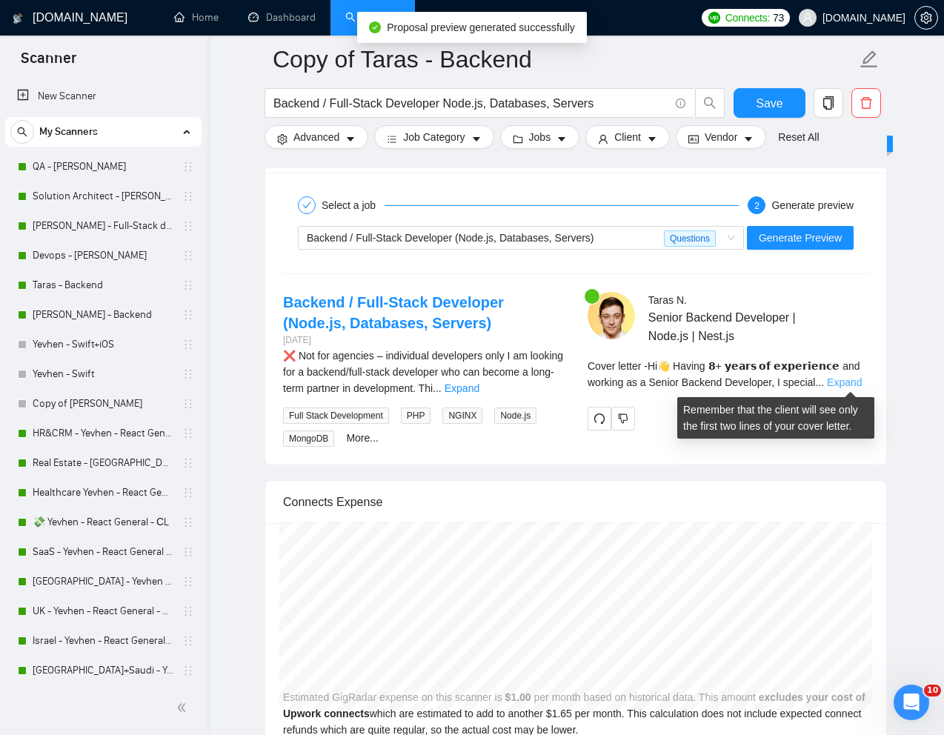
click at [848, 385] on link "Expand" at bounding box center [844, 382] width 35 height 12
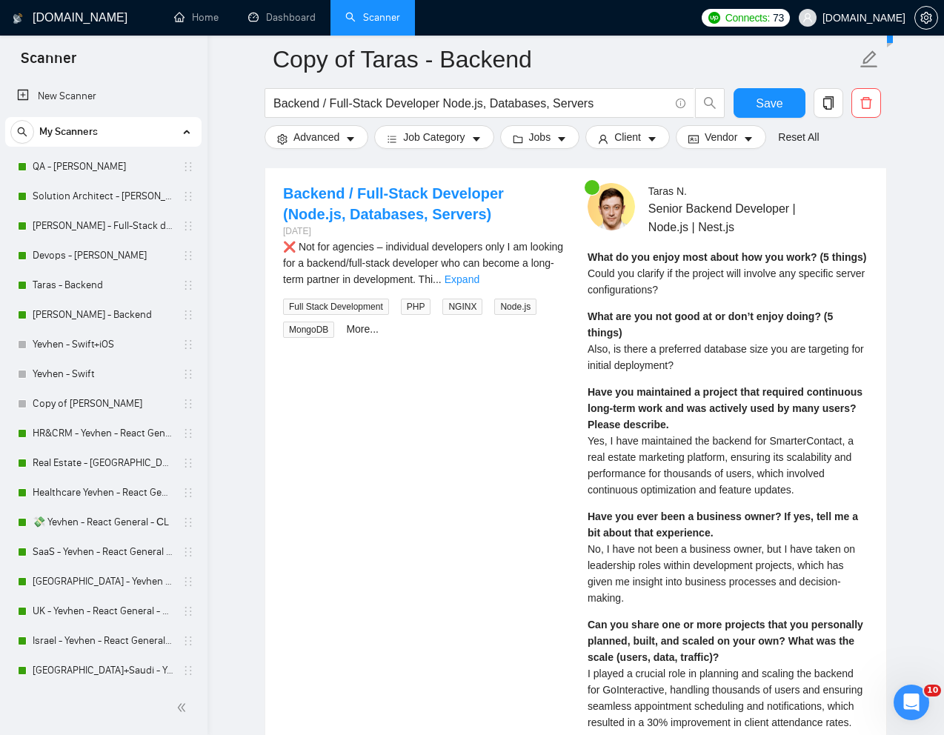
scroll to position [2910, 0]
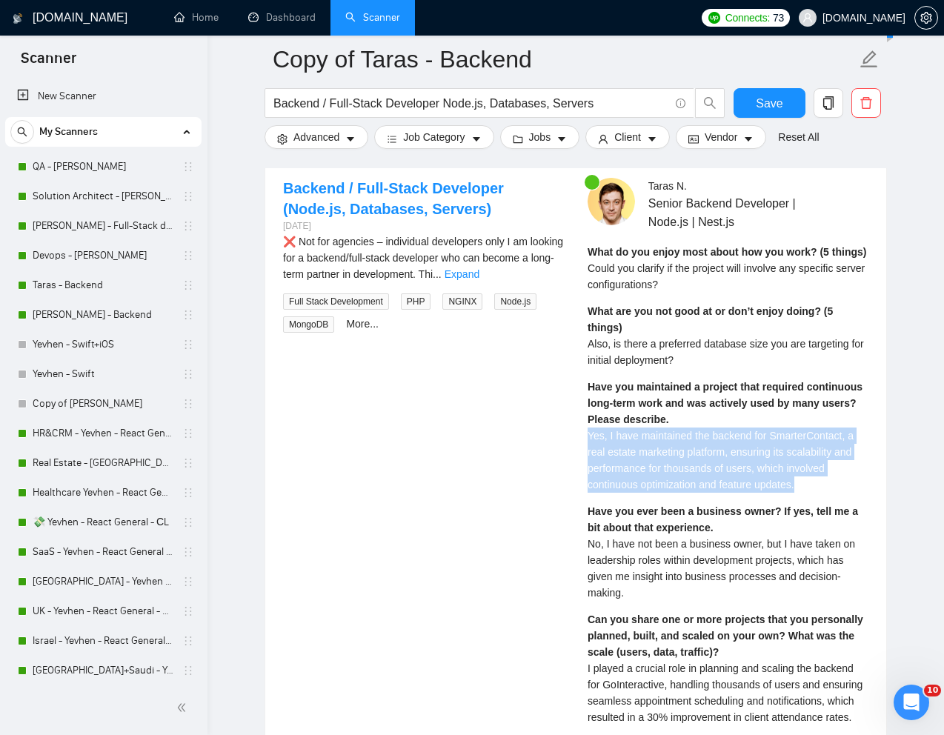
drag, startPoint x: 587, startPoint y: 437, endPoint x: 829, endPoint y: 482, distance: 246.3
click at [829, 482] on div "Have you maintained a project that required continuous long-term work and was a…" at bounding box center [728, 436] width 281 height 114
copy span "Yes, I have maintained the backend for SmarterContact, a real estate marketing …"
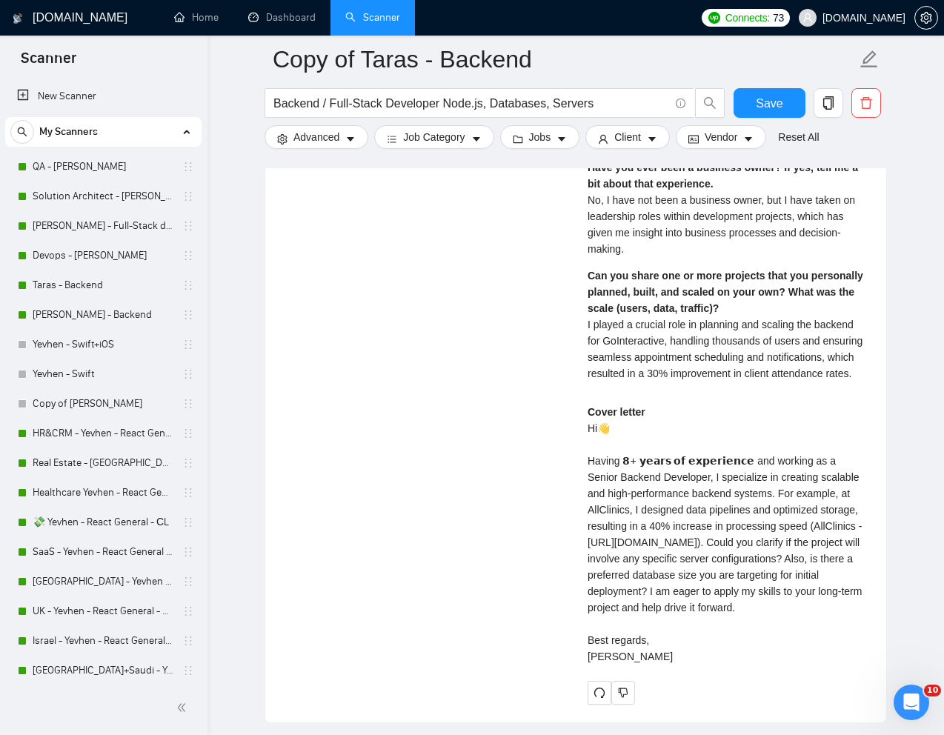
scroll to position [3261, 0]
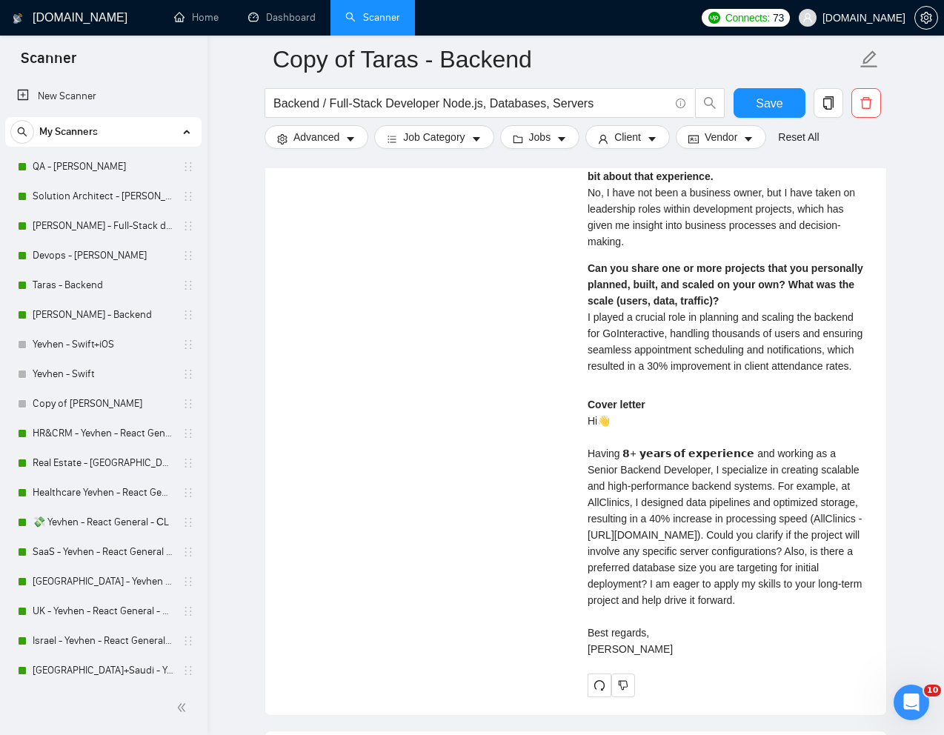
drag, startPoint x: 586, startPoint y: 439, endPoint x: 631, endPoint y: 707, distance: 271.9
click at [631, 696] on div "[PERSON_NAME] Senior Backend Developer | Node.js | Nest.js What do you enjoy mo…" at bounding box center [728, 262] width 305 height 870
copy div "Hi👋 Having 𝟴+ 𝘆𝗲𝗮𝗿𝘀 𝗼𝗳 𝗲𝘅𝗽𝗲𝗿𝗶𝗲𝗻𝗰𝗲 and working as a Senior Backend Developer, I …"
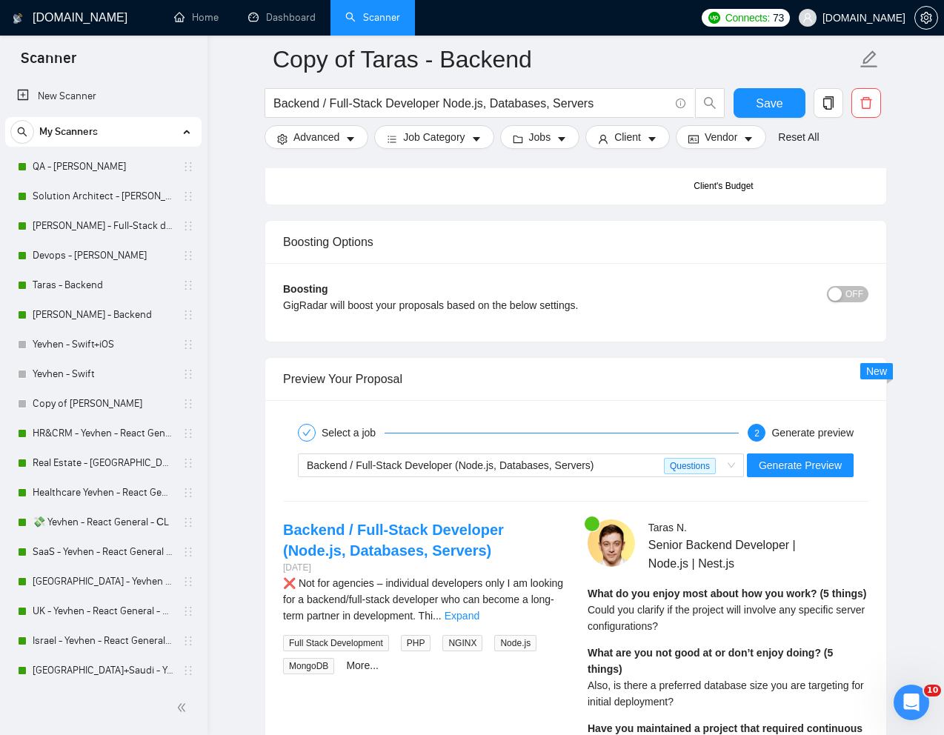
scroll to position [2552, 0]
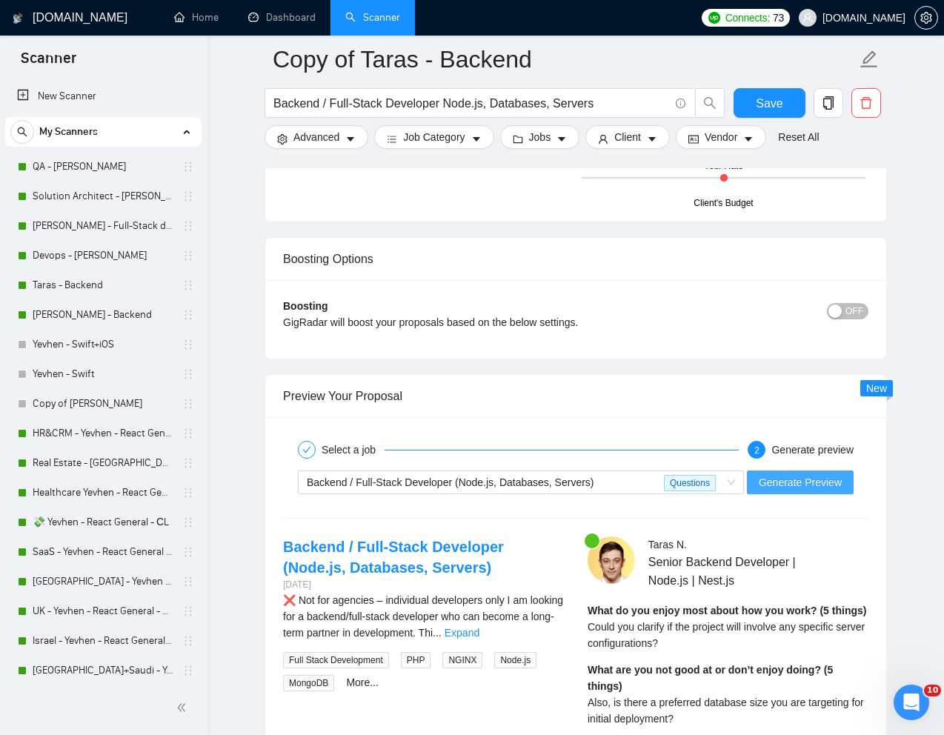
click at [776, 479] on span "Generate Preview" at bounding box center [800, 482] width 83 height 16
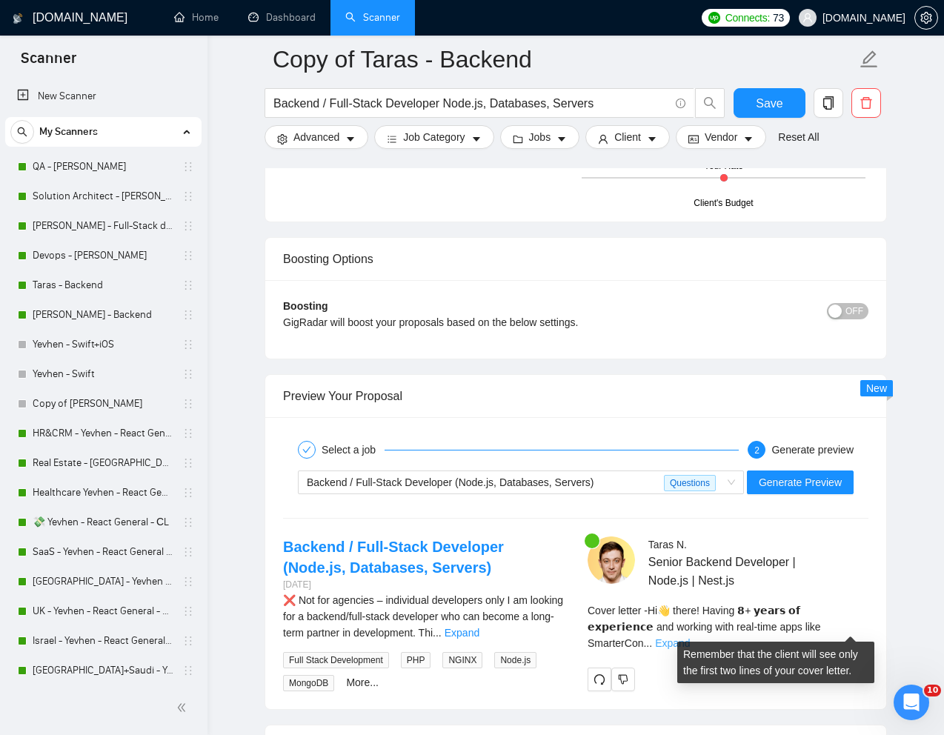
click at [690, 637] on link "Expand" at bounding box center [672, 643] width 35 height 12
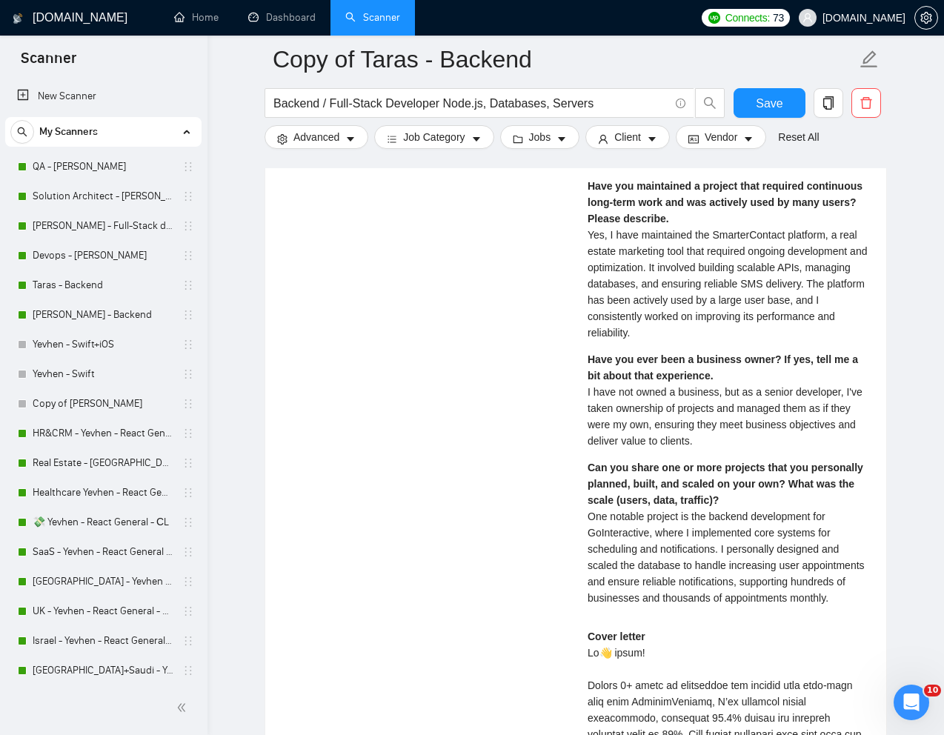
scroll to position [3376, 0]
